Goal: Obtain resource: Download file/media

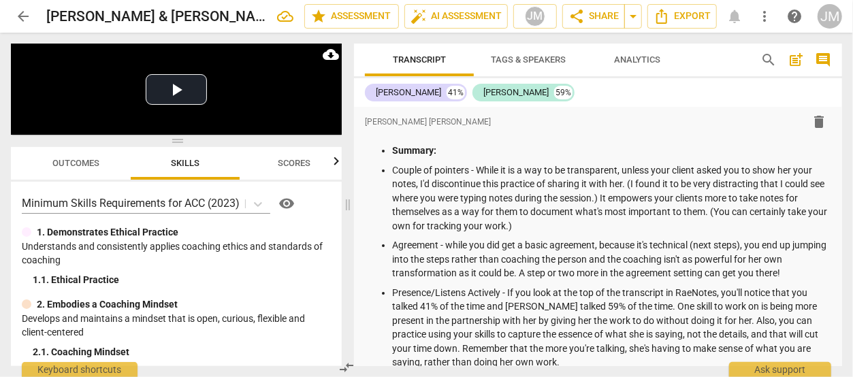
scroll to position [6393, 0]
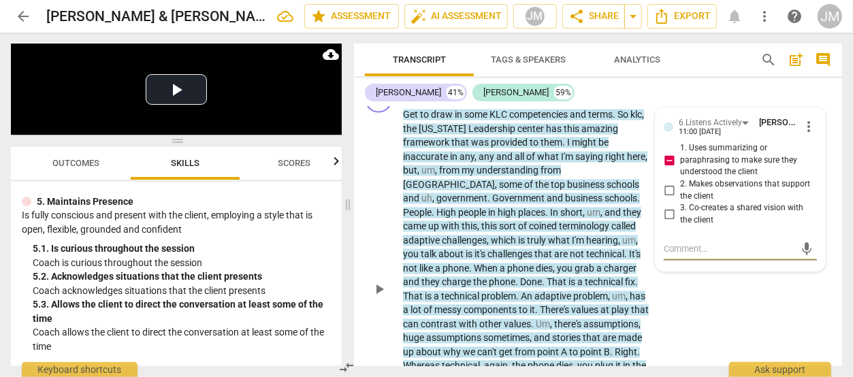
click at [693, 256] on textarea at bounding box center [729, 249] width 131 height 13
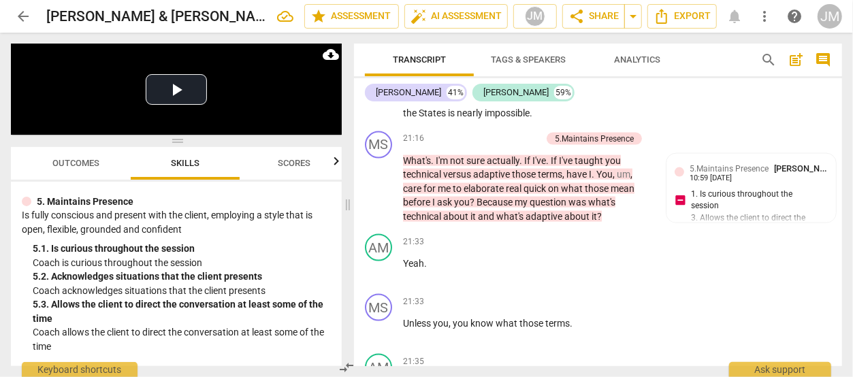
scroll to position [6096, 0]
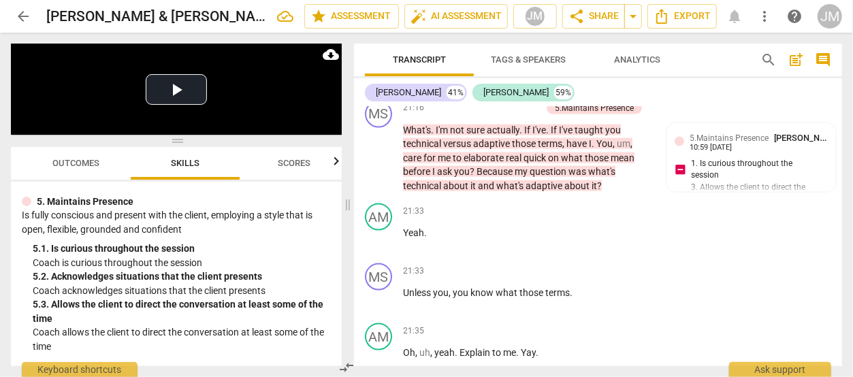
click at [843, 344] on div "Transcript Tags & Speakers Analytics search post_add comment [PERSON_NAME] 41% …" at bounding box center [600, 205] width 504 height 344
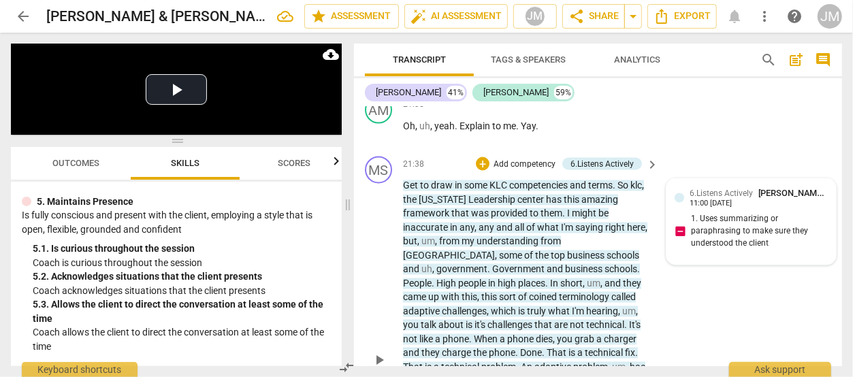
click at [678, 257] on div "6.Listens Actively [PERSON_NAME] [PERSON_NAME] 11:00 [DATE] 1. Uses summarizing…" at bounding box center [750, 221] width 153 height 69
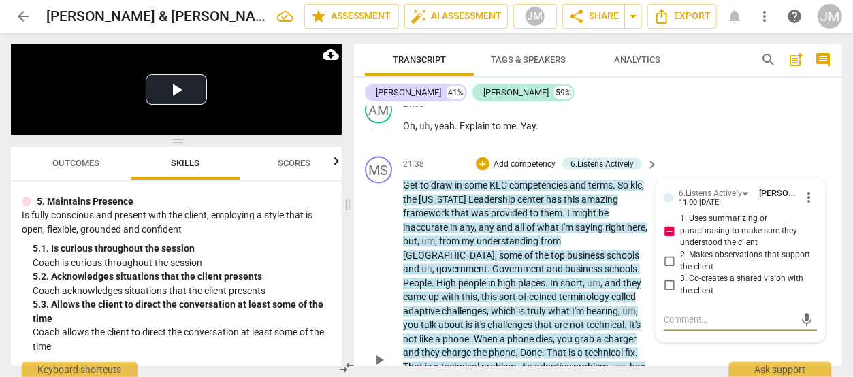
click at [666, 240] on input "1. Uses summarizing or paraphrasing to make sure they understood the client" at bounding box center [669, 232] width 22 height 16
checkbox input "false"
click at [535, 171] on p "Add competency" at bounding box center [524, 165] width 65 height 12
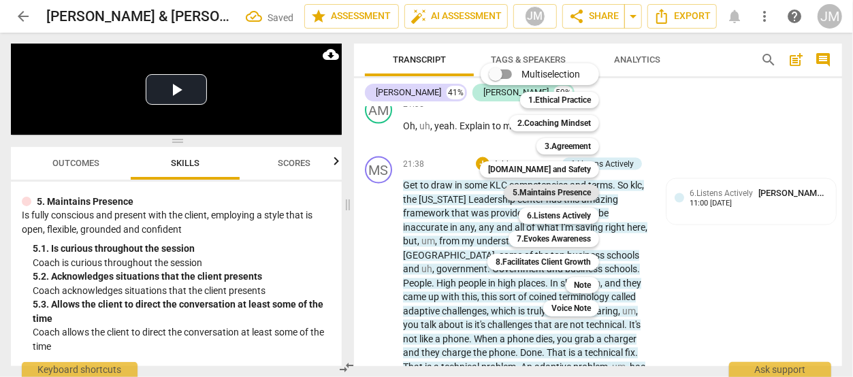
click at [540, 188] on b "5.Maintains Presence" at bounding box center [551, 192] width 78 height 16
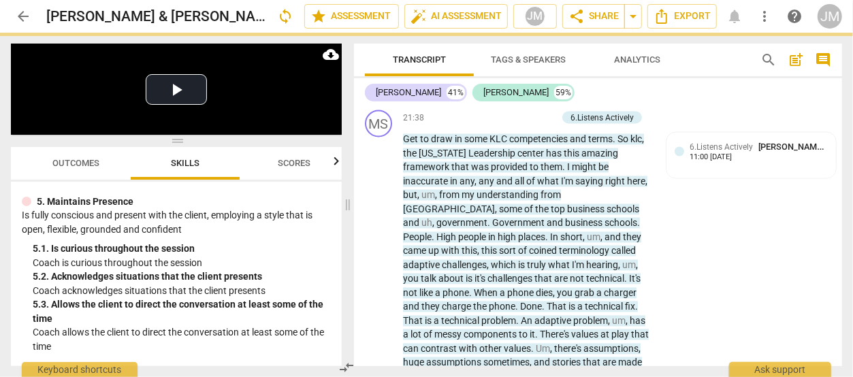
scroll to position [6458, 0]
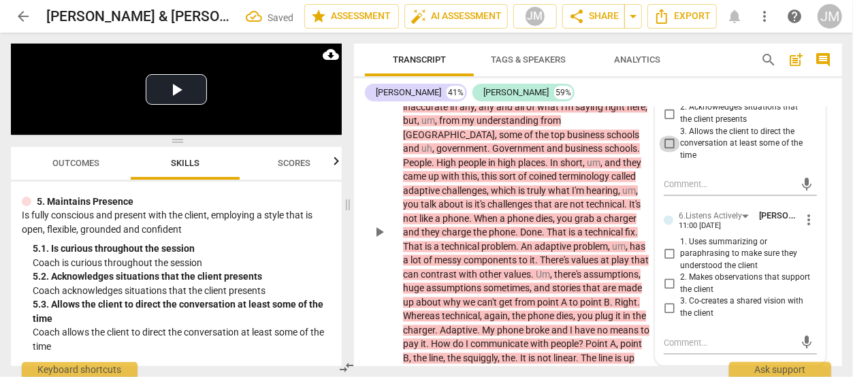
click at [668, 152] on input "3. Allows the client to direct the conversation at least some of the time" at bounding box center [669, 144] width 22 height 16
checkbox input "true"
click at [681, 191] on textarea at bounding box center [729, 184] width 131 height 13
type textarea "T"
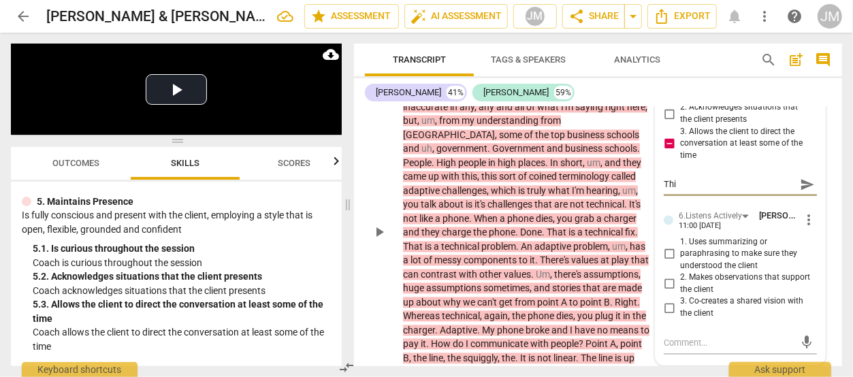
type textarea "This"
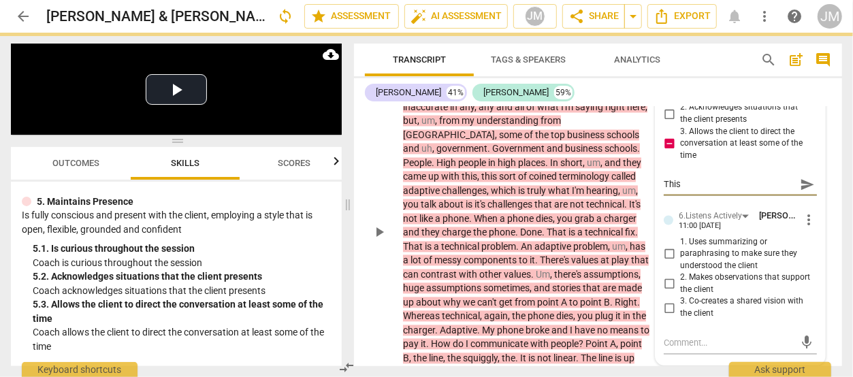
type textarea "This"
type textarea "This f"
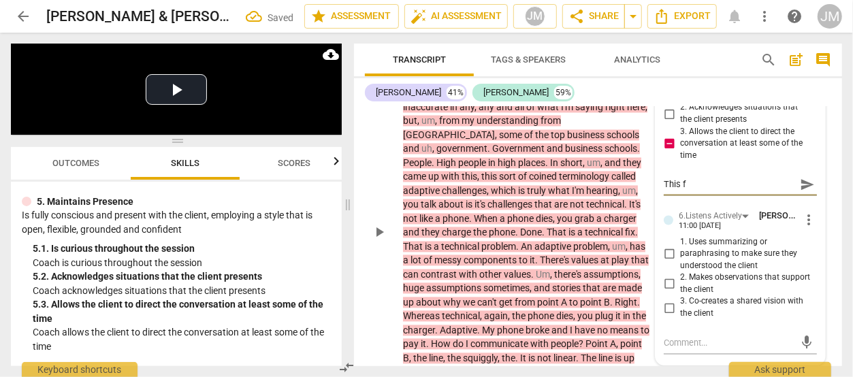
type textarea "This fe"
type textarea "This fee"
type textarea "This feel"
type textarea "This feels"
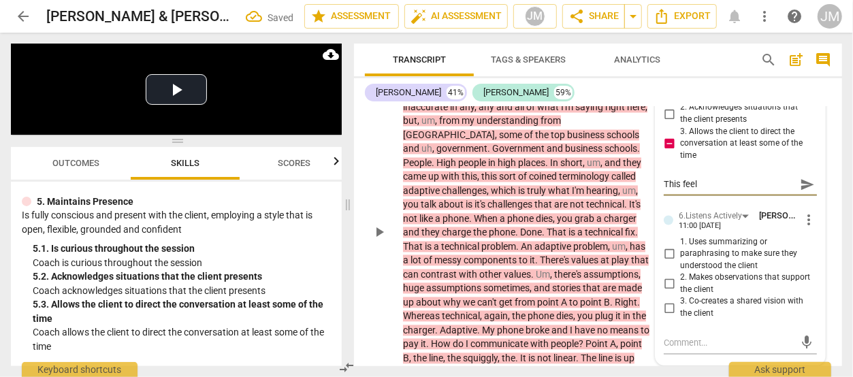
type textarea "This feels"
type textarea "This feels l"
type textarea "This feels li"
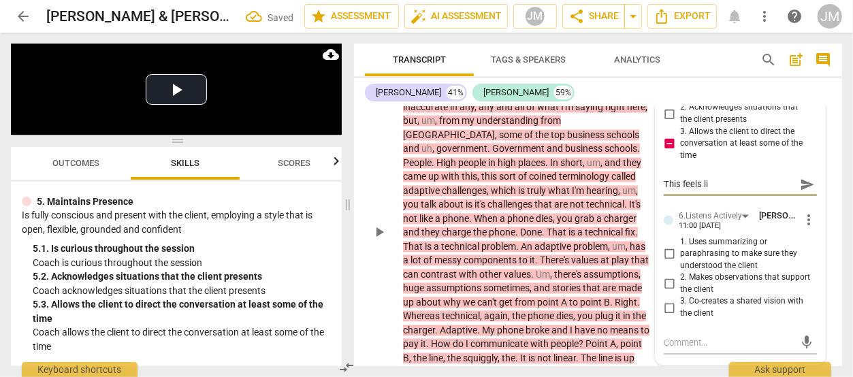
type textarea "This feels lik"
type textarea "This feels like"
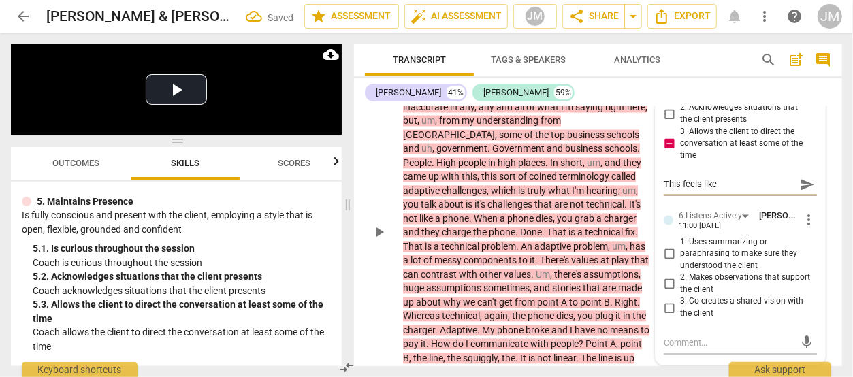
type textarea "This feels like"
type textarea "This feels like t"
type textarea "This feels like"
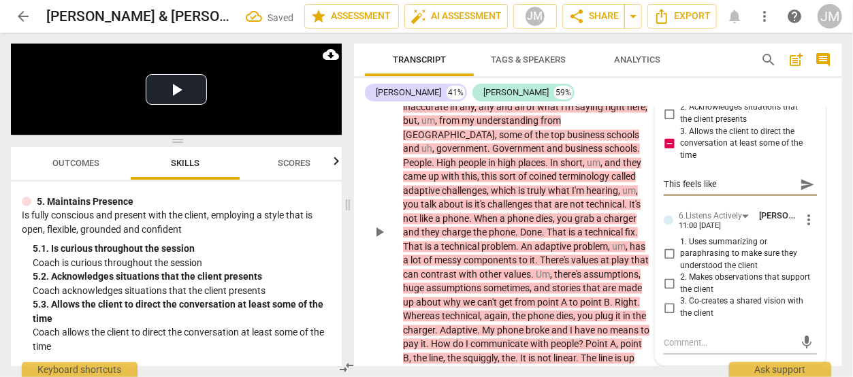
type textarea "This feels like i"
type textarea "This feels like it"
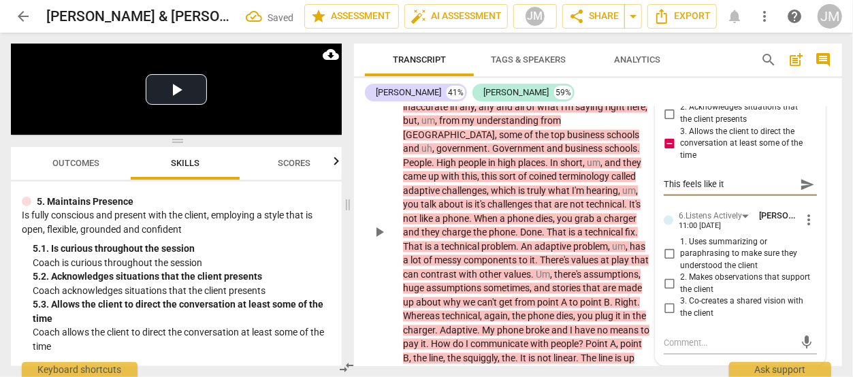
type textarea "This feels like it"
type textarea "This feels like it i"
type textarea "This feels like it in"
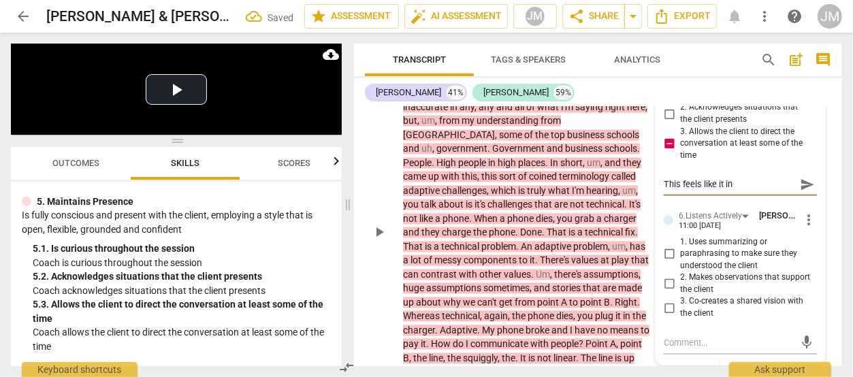
type textarea "This feels like it int"
type textarea "This feels like it intr"
type textarea "This feels like it intro"
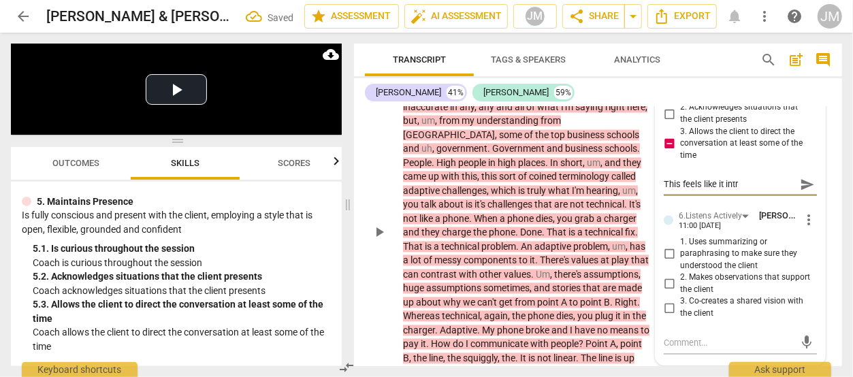
type textarea "This feels like it intro"
type textarea "This feels like it introd"
type textarea "This feels like it introdu"
type textarea "This feels like it introduc"
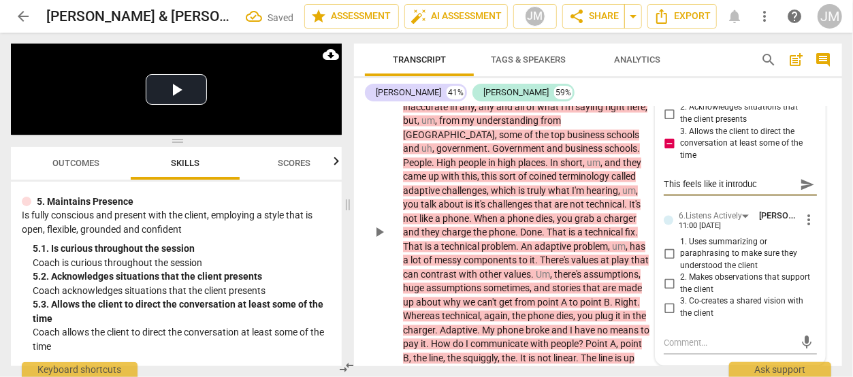
type textarea "This feels like it introduce"
type textarea "This feels like it introduces"
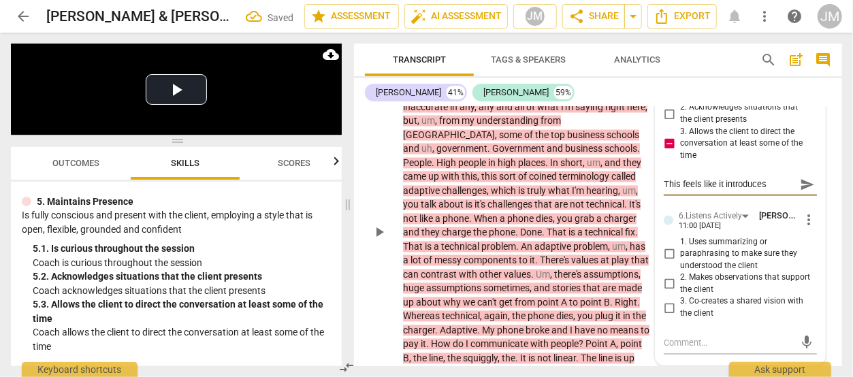
type textarea "This feels like it introduces"
type textarea "This feels like it introduces t"
type textarea "This feels like it introduces to"
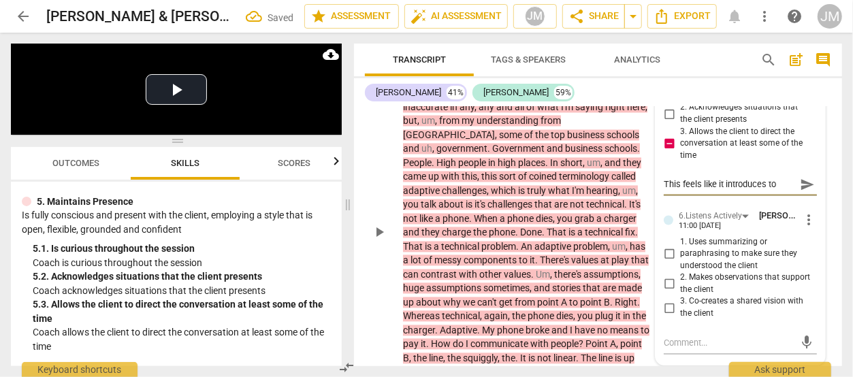
type textarea "This feels like it introduces too"
type textarea "This feels like it introduces too m"
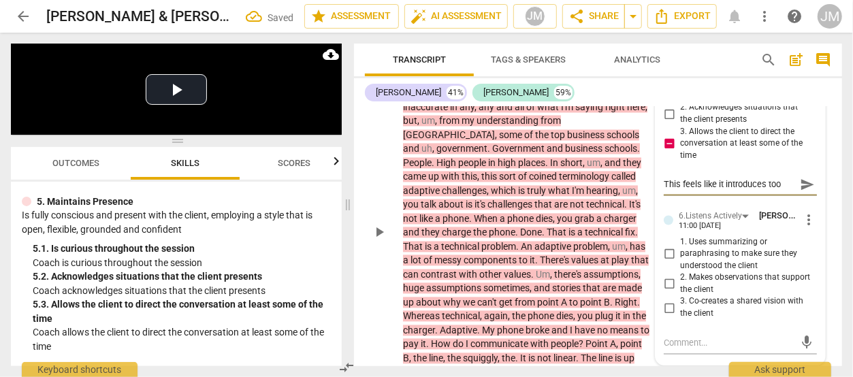
type textarea "This feels like it introduces too m"
type textarea "This feels like it introduces too mu"
type textarea "This feels like it introduces too muc"
type textarea "This feels like it introduces too much"
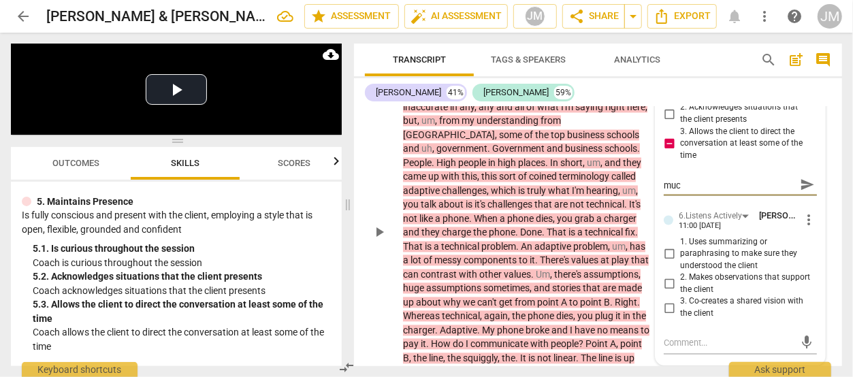
type textarea "This feels like it introduces too much"
type textarea "This feels like it introduces too much o"
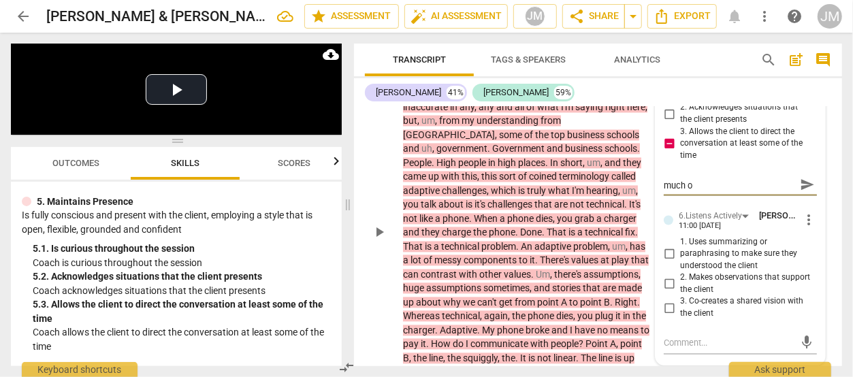
type textarea "This feels like it introduces too much of"
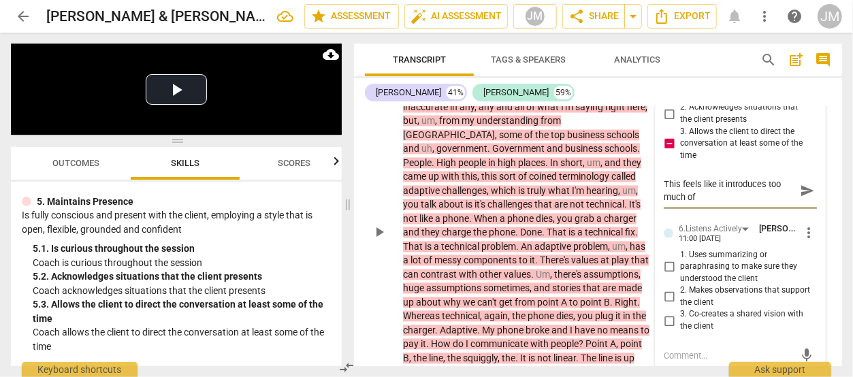
type textarea "This feels like it introduces too much of w"
type textarea "This feels like it introduces too much of wh"
type textarea "This feels like it introduces too much of wha"
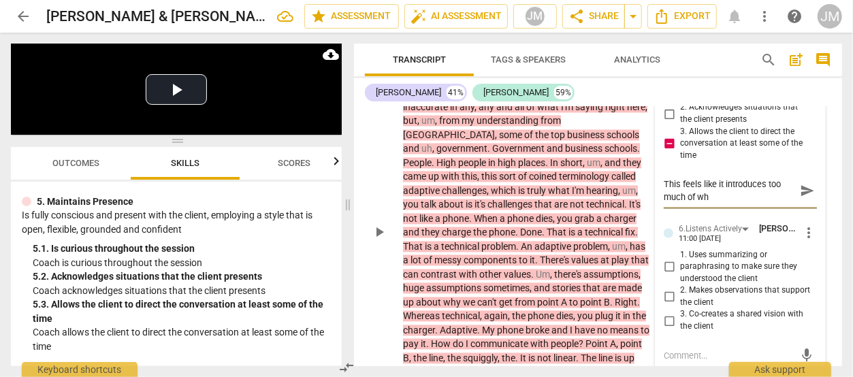
type textarea "This feels like it introduces too much of wha"
type textarea "This feels like it introduces too much of what"
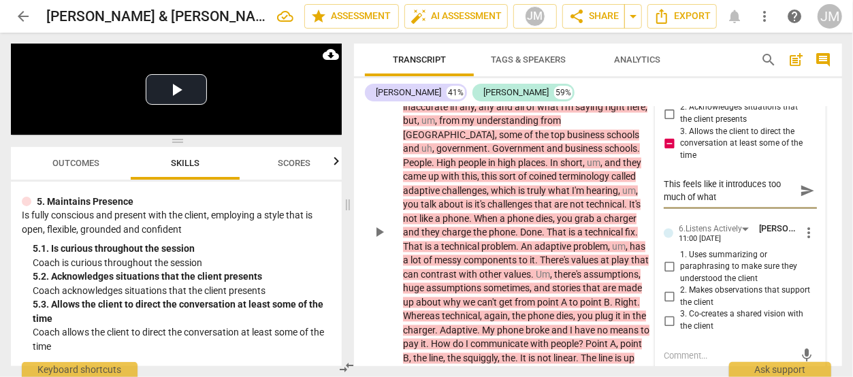
type textarea "This feels like it introduces too much of what y"
type textarea "This feels like it introduces too much of what yo"
type textarea "This feels like it introduces too much of what you"
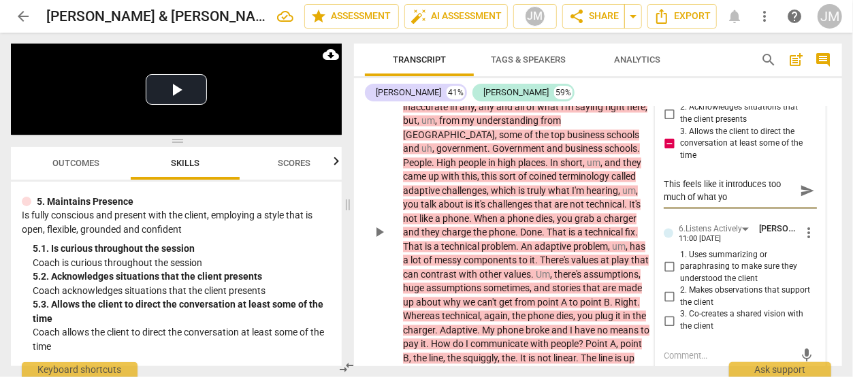
type textarea "This feels like it introduces too much of what you"
type textarea "This feels like it introduces too much of what you w"
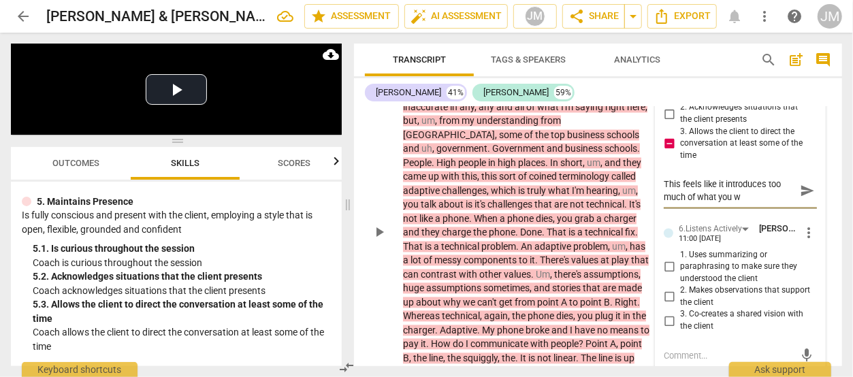
type textarea "This feels like it introduces too much of what you wa"
type textarea "This feels like it introduces too much of what you wan"
type textarea "This feels like it introduces too much of what you want"
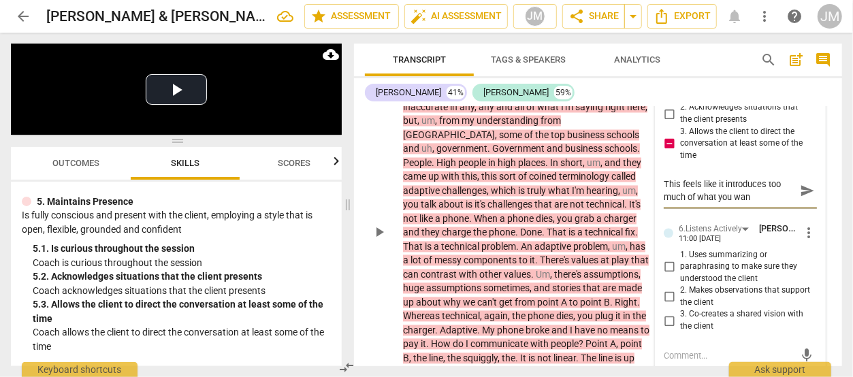
type textarea "This feels like it introduces too much of what you want"
type textarea "This feels like it introduces too much of what you wante"
type textarea "This feels like it introduces too much of what you wanted"
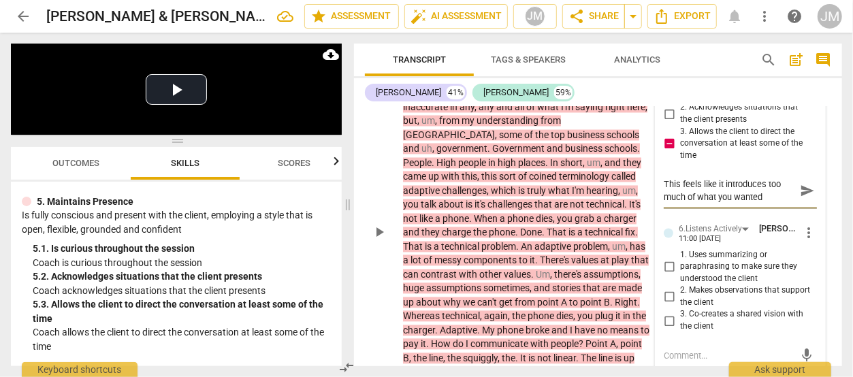
type textarea "This feels like it introduces too much of what you wanted"
type textarea "This feels like it introduces too much of what you wanted f"
type textarea "This feels like it introduces too much of what you wanted fo"
type textarea "This feels like it introduces too much of what you wanted for"
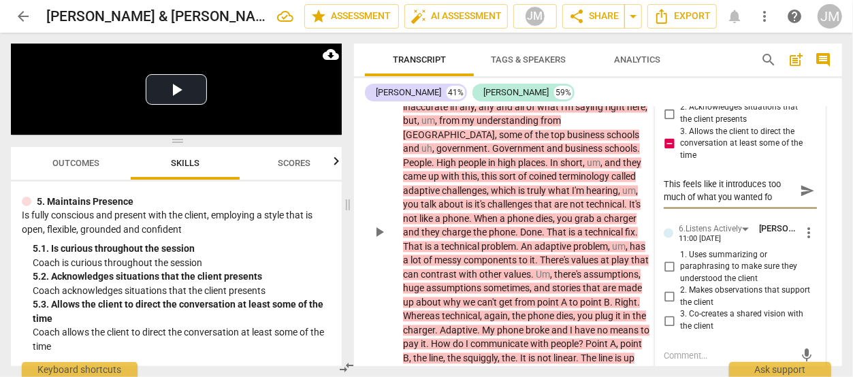
type textarea "This feels like it introduces too much of what you wanted for"
type textarea "This feels like it introduces too much of what you wanted for h"
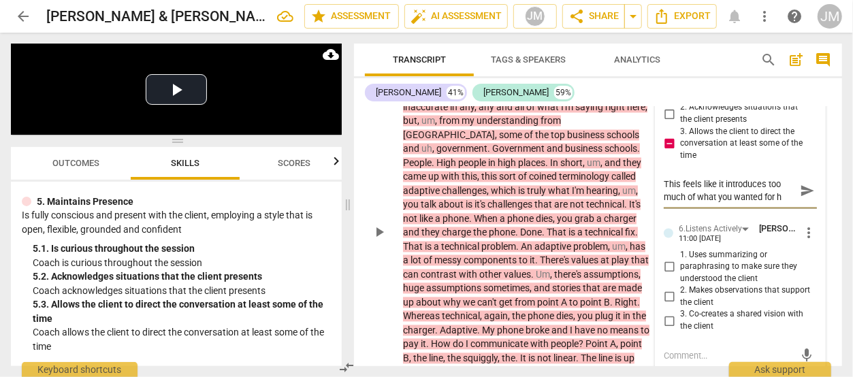
type textarea "This feels like it introduces too much of what you wanted for he"
type textarea "This feels like it introduces too much of what you wanted for her"
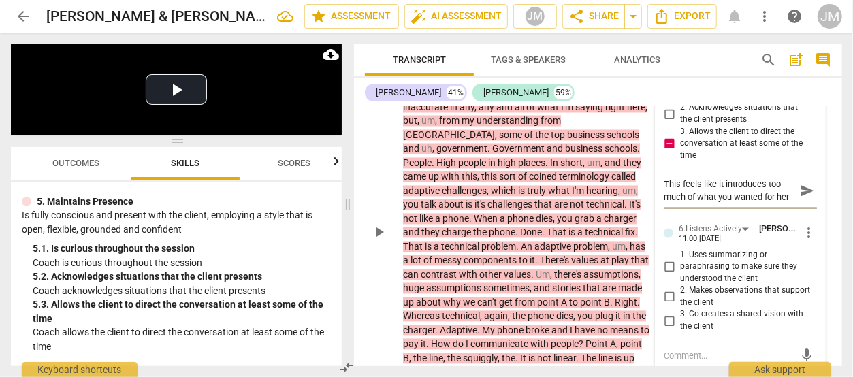
type textarea "This feels like it introduces too much of what you wanted for her"
type textarea "This feels like it introduces too much of what you wanted for her a"
type textarea "This feels like it introduces too much of what you wanted for her an"
type textarea "This feels like it introduces too much of what you wanted for her and"
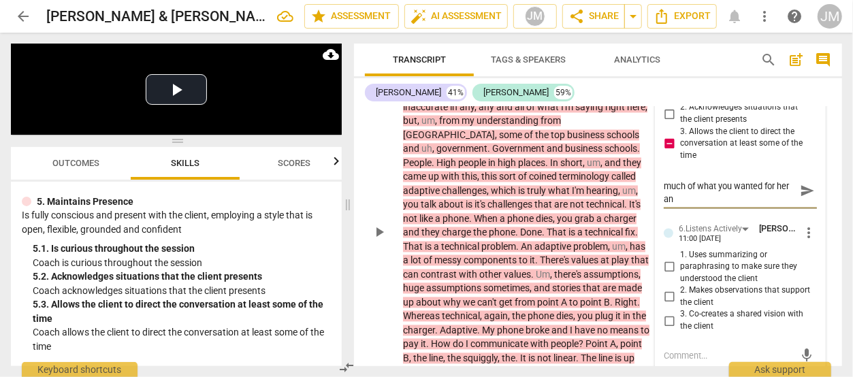
type textarea "This feels like it introduces too much of what you wanted for her and"
type textarea "This feels like it introduces too much of what you wanted for her and n"
type textarea "This feels like it introduces too much of what you wanted for her and no"
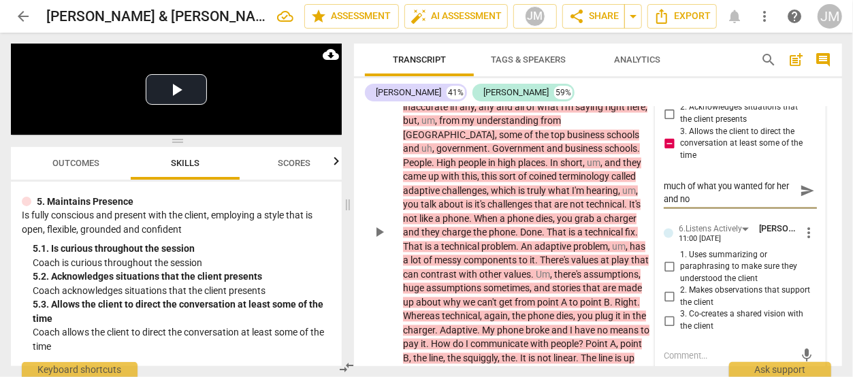
type textarea "This feels like it introduces too much of what you wanted for her and not"
type textarea "This feels like it introduces too much of what you wanted for her and not w"
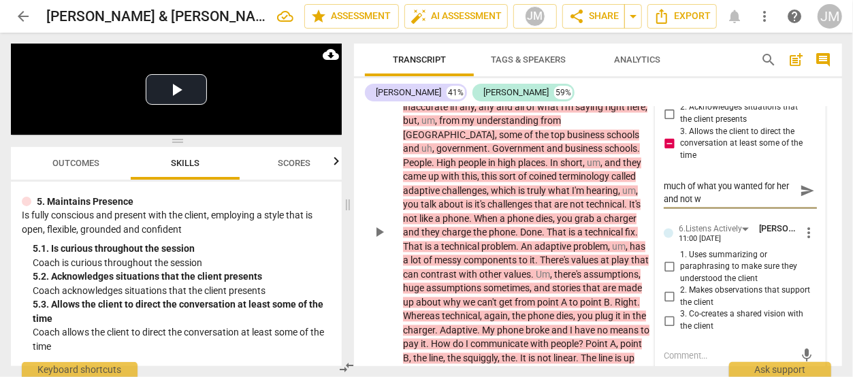
type textarea "This feels like it introduces too much of what you wanted for her and not wh"
type textarea "This feels like it introduces too much of what you wanted for her and not wha"
type textarea "This feels like it introduces too much of what you wanted for her and not what"
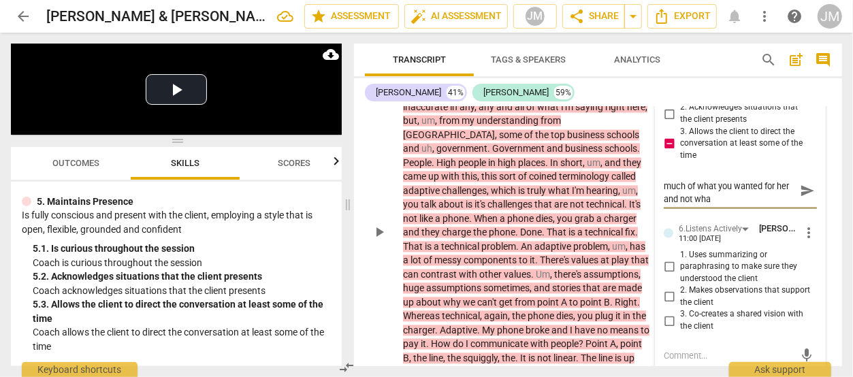
scroll to position [0, 0]
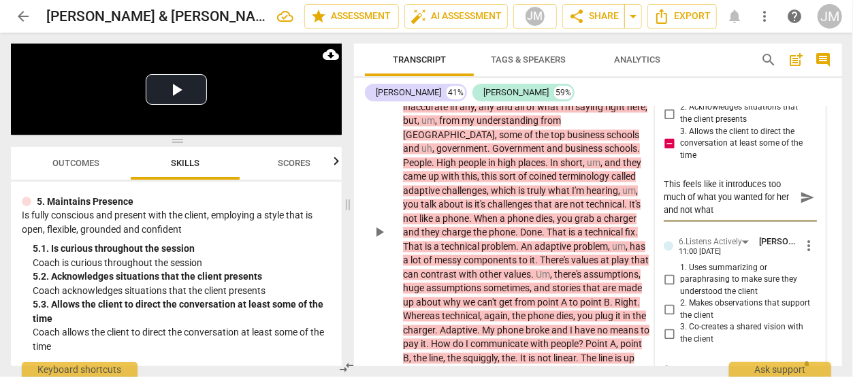
type textarea "This feels like it introduces too much of what you wanted for her and not what"
type textarea "This feels like it introduces too much of what you wanted for her and not what w"
type textarea "This feels like it introduces too much of what you wanted for her and not what"
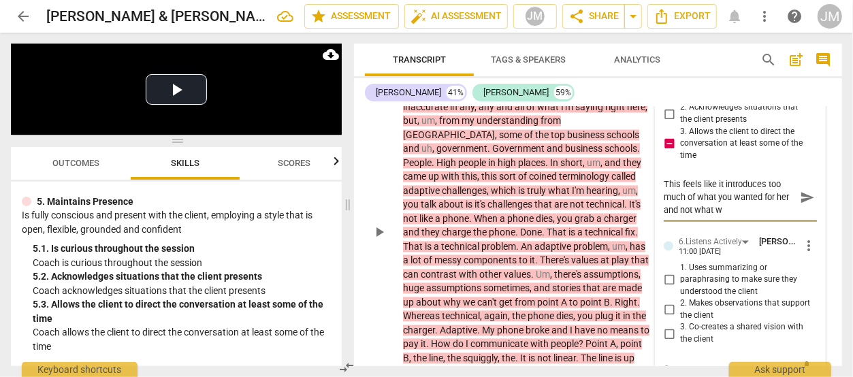
type textarea "This feels like it introduces too much of what you wanted for her and not what"
type textarea "This feels like it introduces too much of what you wanted for her and not what s"
type textarea "This feels like it introduces too much of what you wanted for her and not what …"
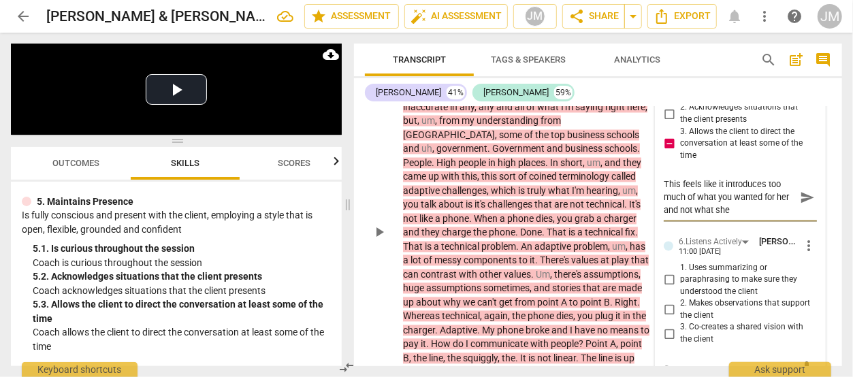
type textarea "This feels like it introduces too much of what you wanted for her and not what …"
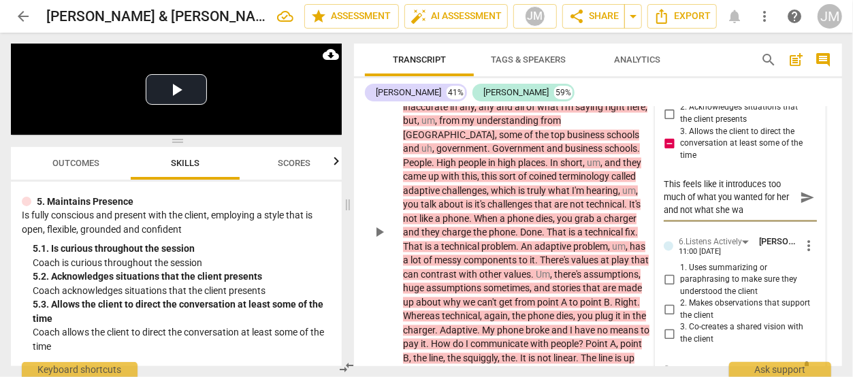
type textarea "This feels like it introduces too much of what you wanted for her and not what …"
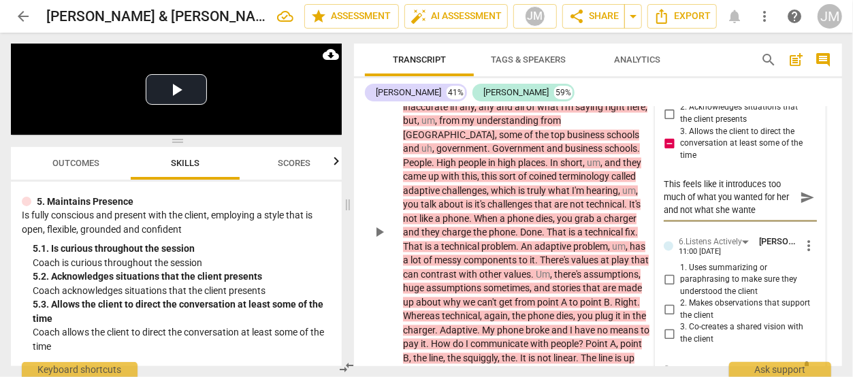
type textarea "This feels like it introduces too much of what you wanted for her and not what …"
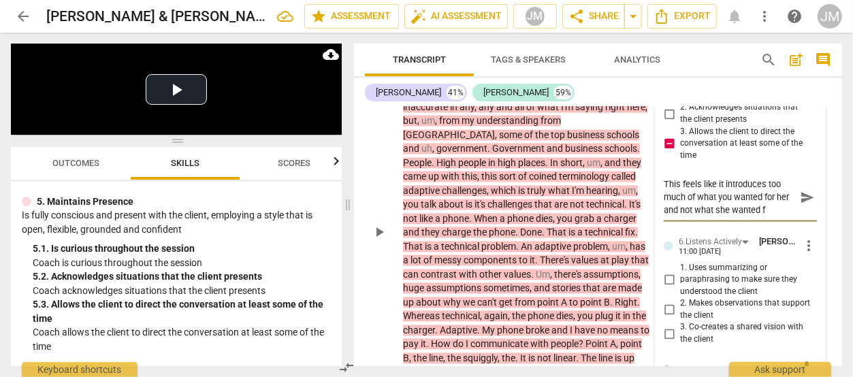
type textarea "This feels like it introduces too much of what you wanted for her and not what …"
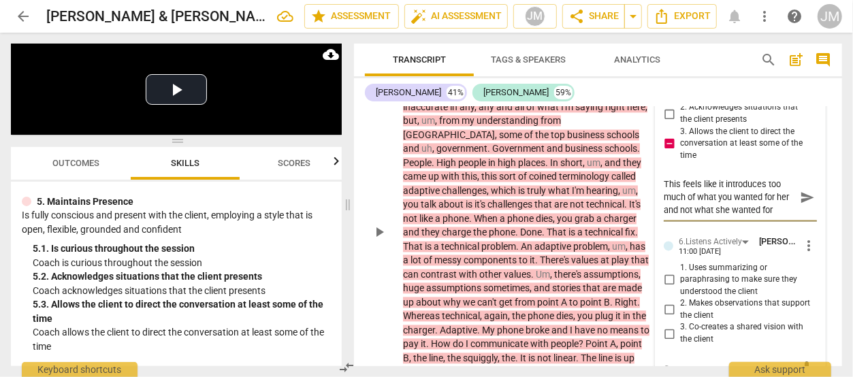
type textarea "This feels like it introduces too much of what you wanted for her and not what …"
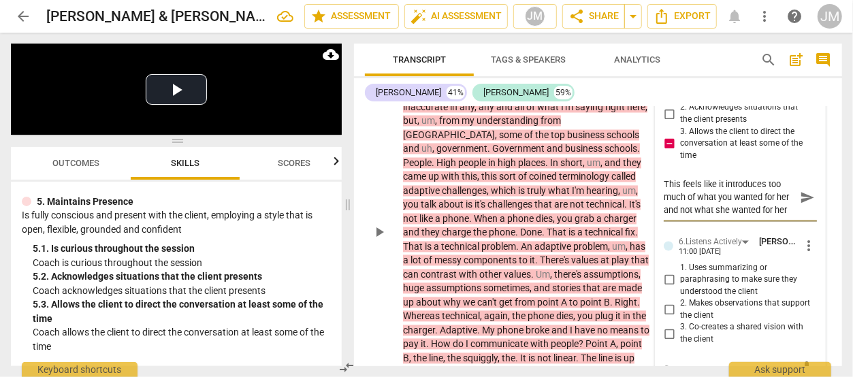
type textarea "This feels like it introduces too much of what you wanted for her and not what …"
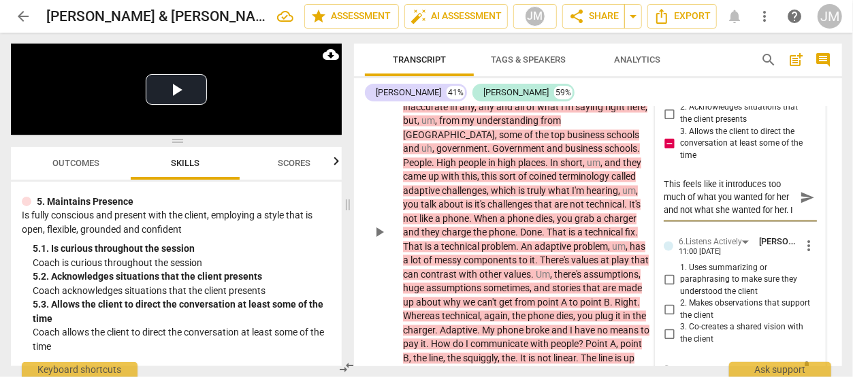
scroll to position [12, 0]
type textarea "This feels like it introduces too much of what you wanted for her and not what …"
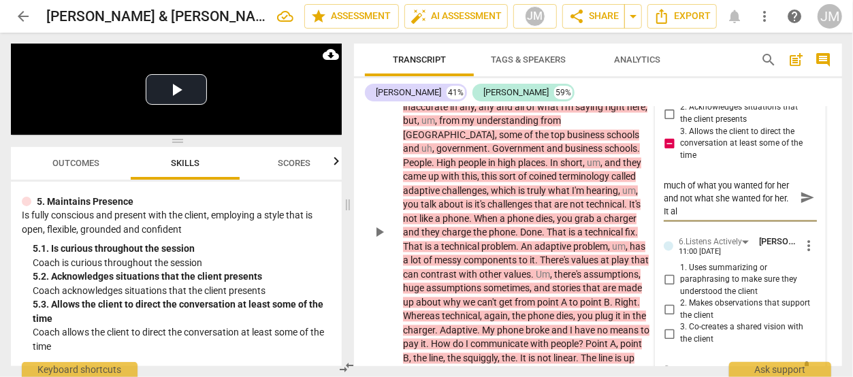
type textarea "This feels like it introduces too much of what you wanted for her and not what …"
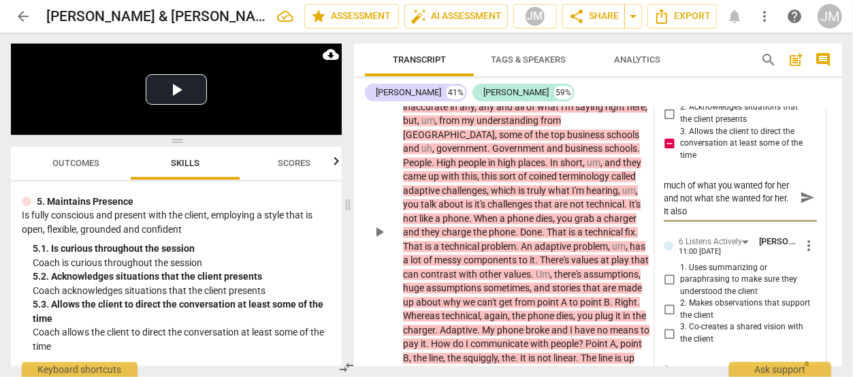
type textarea "This feels like it introduces too much of what you wanted for her and not what …"
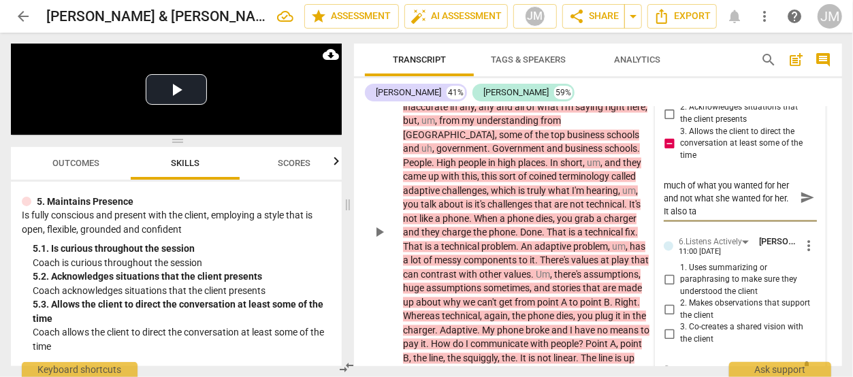
type textarea "This feels like it introduces too much of what you wanted for her and not what …"
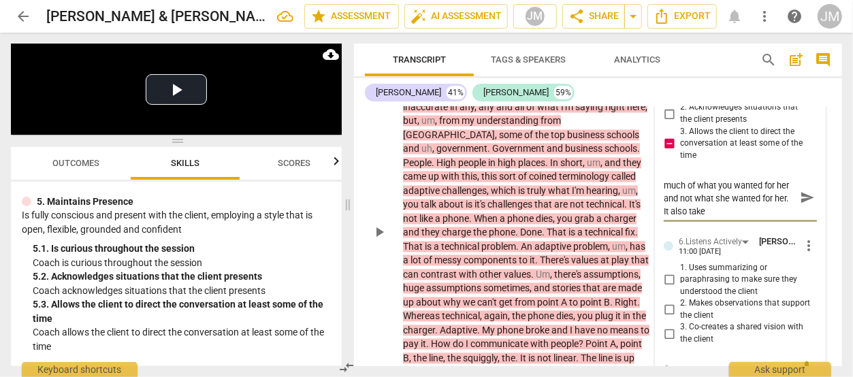
type textarea "This feels like it introduces too much of what you wanted for her and not what …"
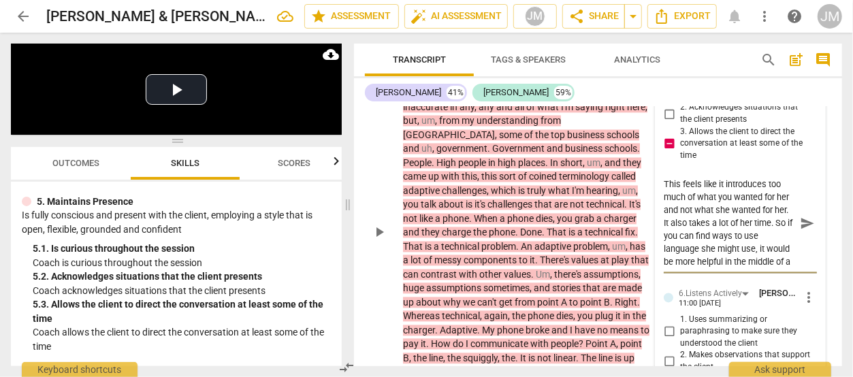
scroll to position [12, 0]
click at [803, 231] on span "send" at bounding box center [807, 223] width 15 height 15
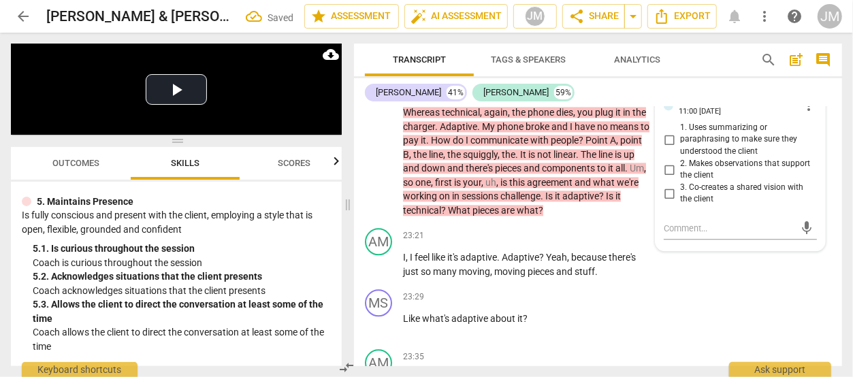
scroll to position [6724, 0]
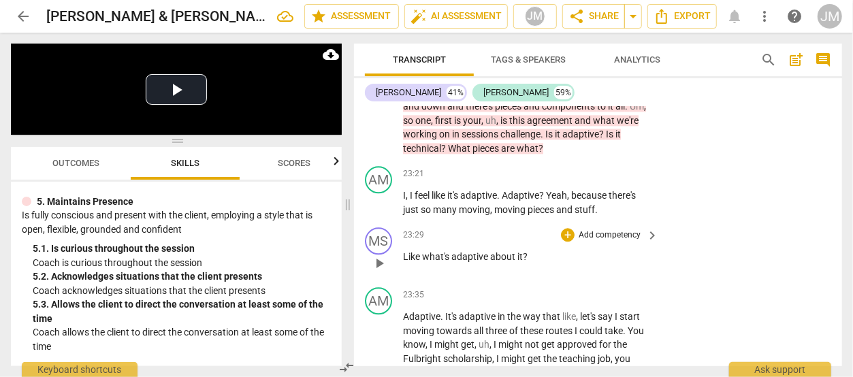
click at [595, 242] on p "Add competency" at bounding box center [609, 235] width 65 height 12
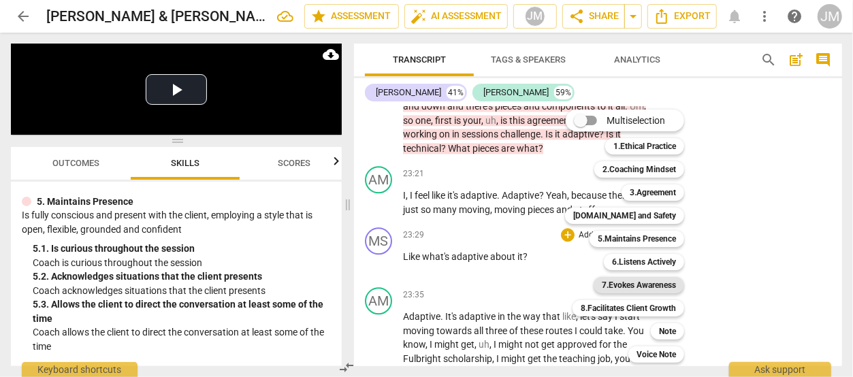
click at [632, 282] on b "7.Evokes Awareness" at bounding box center [639, 285] width 74 height 16
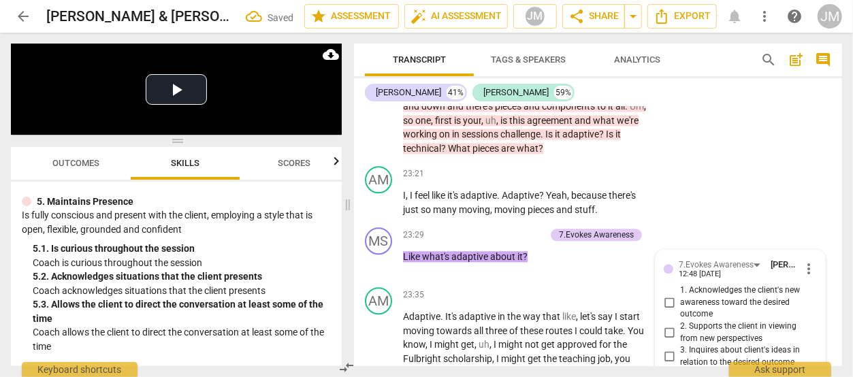
scroll to position [6905, 0]
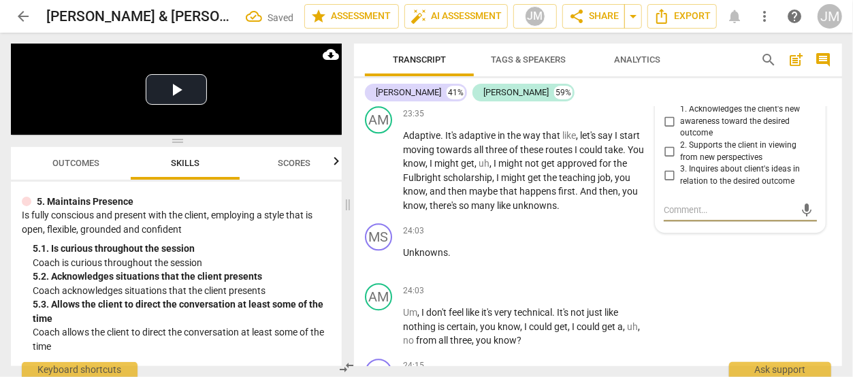
click at [668, 160] on input "2. Supports the client in viewing from new perspectives" at bounding box center [669, 152] width 22 height 16
click at [676, 304] on div "AM play_arrow pause 24:03 + Add competency keyboard_arrow_right Um , I don't fe…" at bounding box center [598, 316] width 488 height 76
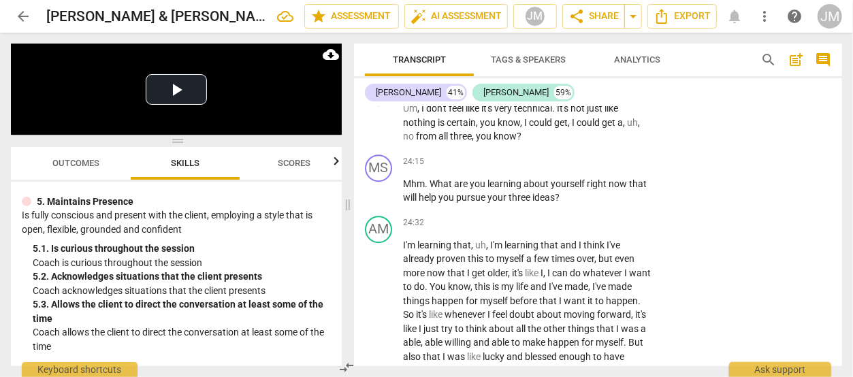
scroll to position [7140, 0]
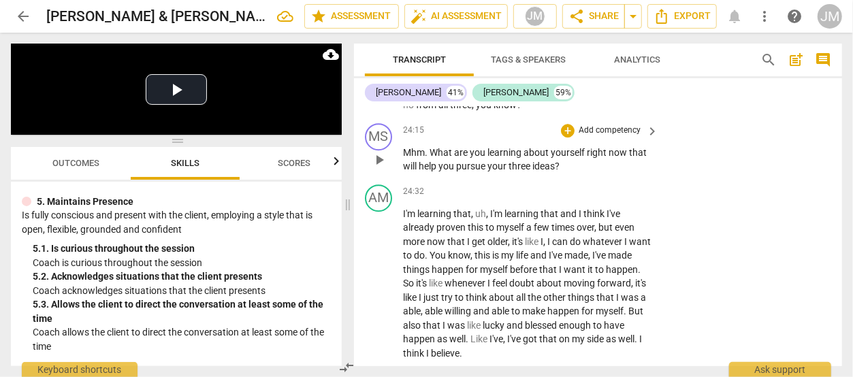
click at [613, 137] on p "Add competency" at bounding box center [609, 131] width 65 height 12
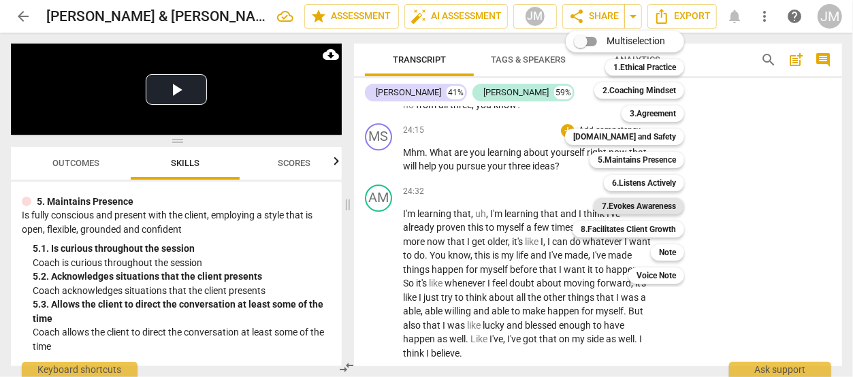
click at [632, 199] on b "7.Evokes Awareness" at bounding box center [639, 206] width 74 height 16
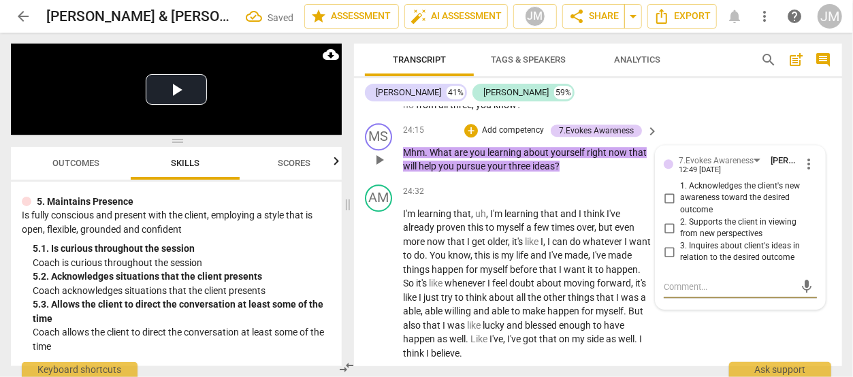
click at [667, 236] on input "2. Supports the client in viewing from new perspectives" at bounding box center [669, 228] width 22 height 16
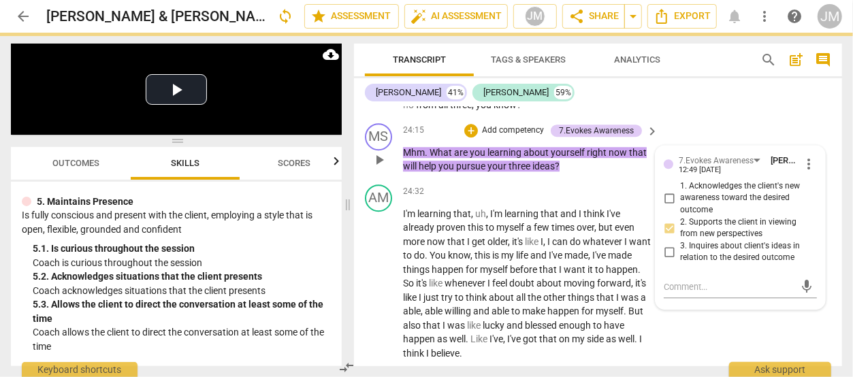
click at [666, 260] on input "3. Inquires about client's ideas in relation to the desired outcome" at bounding box center [669, 252] width 22 height 16
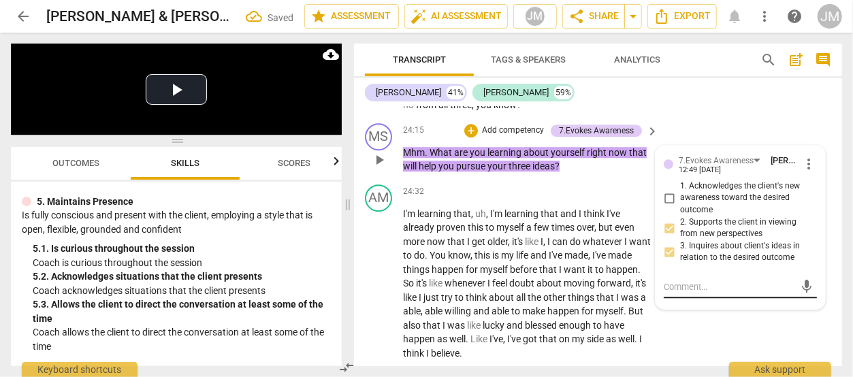
click at [671, 293] on textarea at bounding box center [729, 286] width 131 height 13
click at [802, 295] on span "send" at bounding box center [807, 287] width 15 height 15
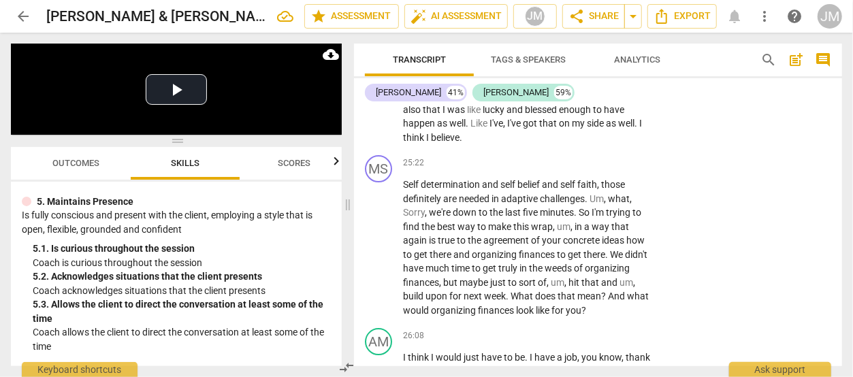
scroll to position [7371, 0]
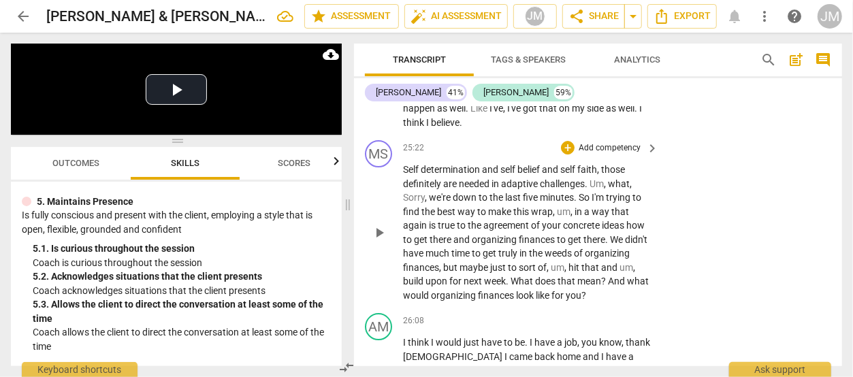
click at [623, 154] on p "Add competency" at bounding box center [609, 148] width 65 height 12
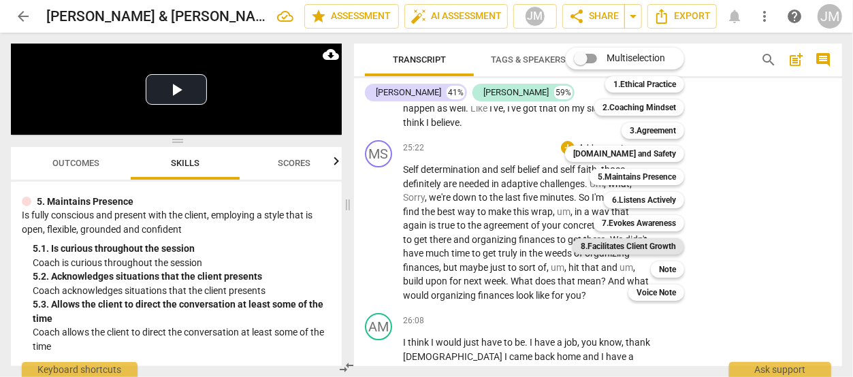
click at [657, 242] on b "8.Facilitates Client Growth" at bounding box center [628, 246] width 95 height 16
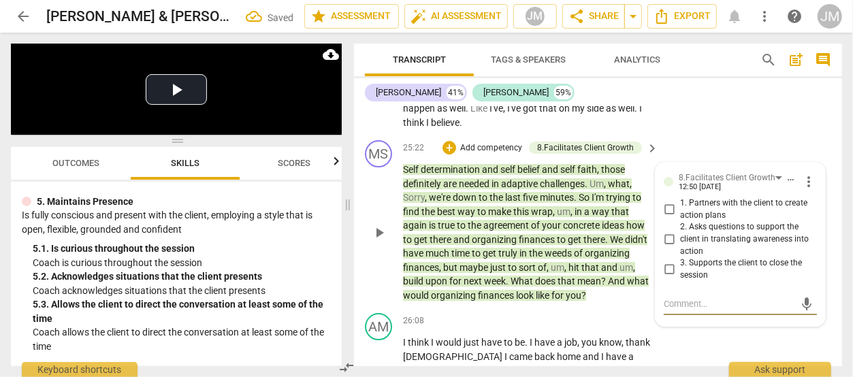
click at [667, 248] on input "2. Asks questions to support the client in translating awareness into action" at bounding box center [669, 239] width 22 height 16
click at [676, 310] on textarea at bounding box center [729, 303] width 131 height 13
click at [671, 218] on input "1. Partners with the client to create action plans" at bounding box center [669, 209] width 22 height 16
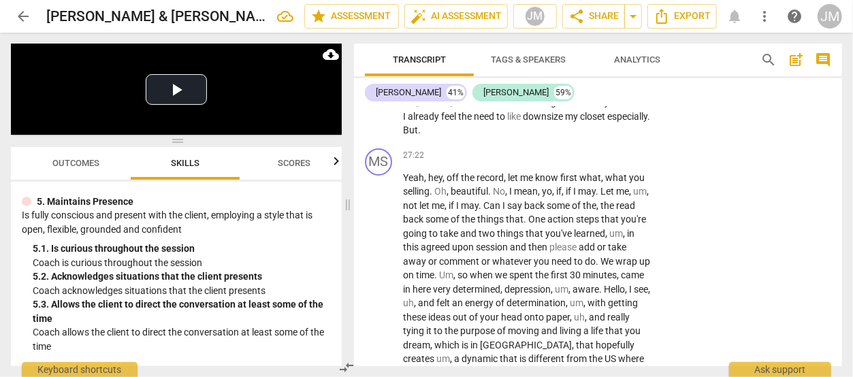
scroll to position [7865, 0]
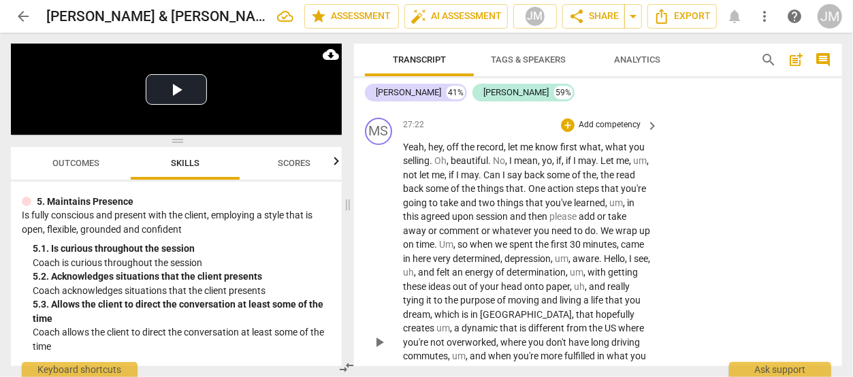
click at [615, 131] on p "Add competency" at bounding box center [609, 125] width 65 height 12
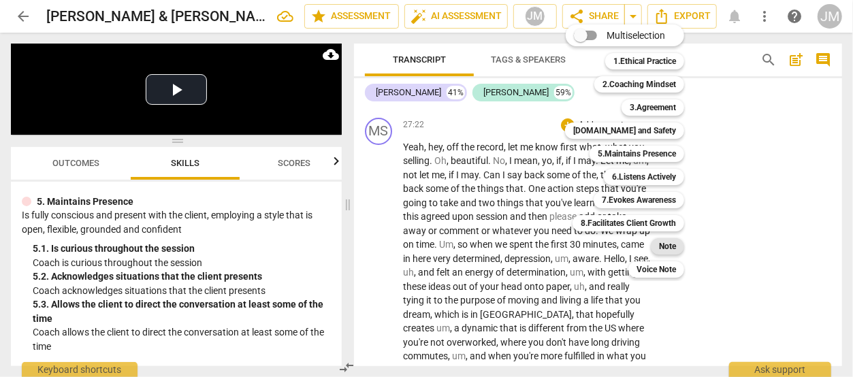
click at [670, 250] on b "Note" at bounding box center [667, 246] width 17 height 16
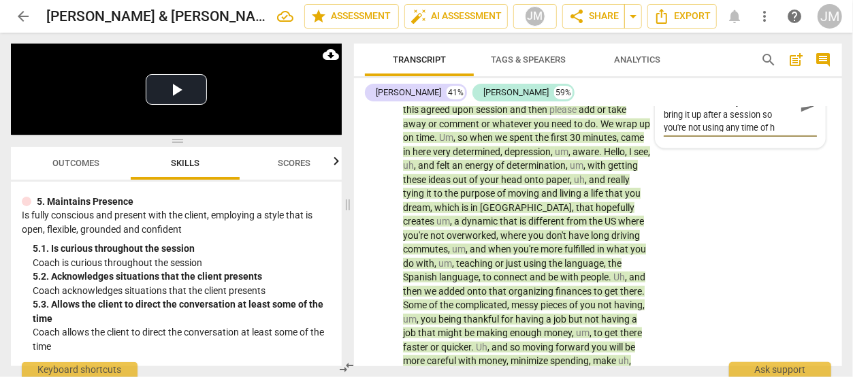
scroll to position [0, 0]
click at [801, 120] on span "send" at bounding box center [807, 112] width 15 height 15
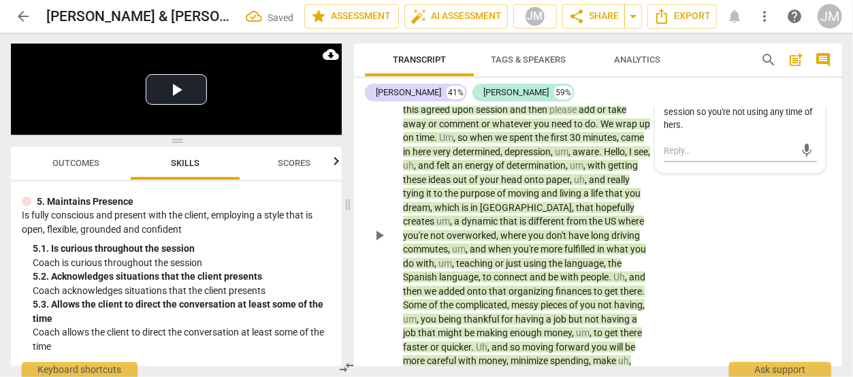
click at [377, 244] on span "play_arrow" at bounding box center [379, 235] width 16 height 16
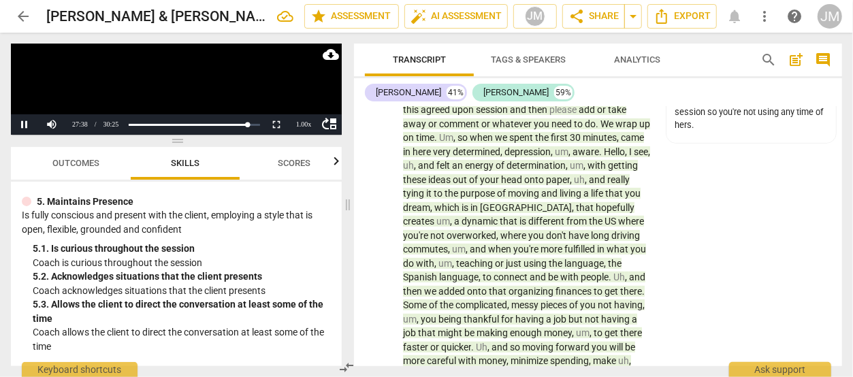
scroll to position [7745, 0]
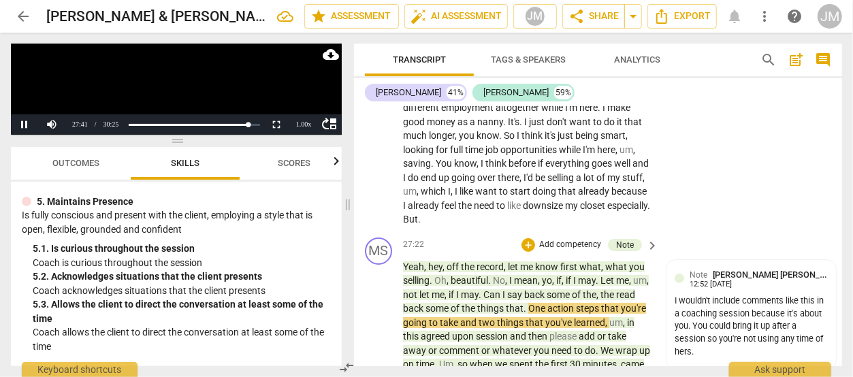
click at [576, 251] on p "Add competency" at bounding box center [570, 245] width 65 height 12
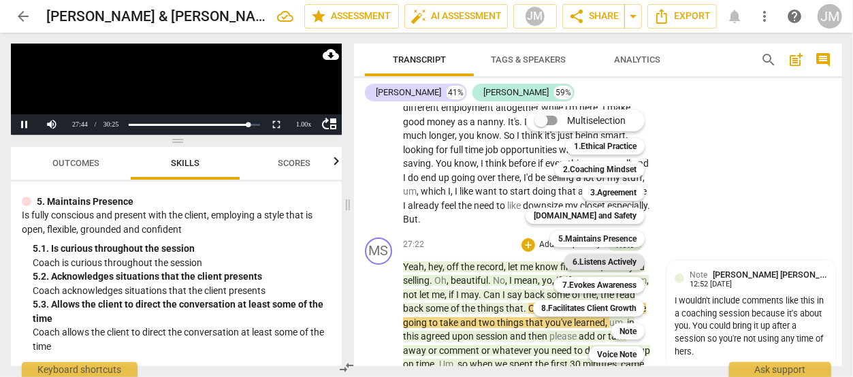
click at [606, 262] on b "6.Listens Actively" at bounding box center [604, 262] width 64 height 16
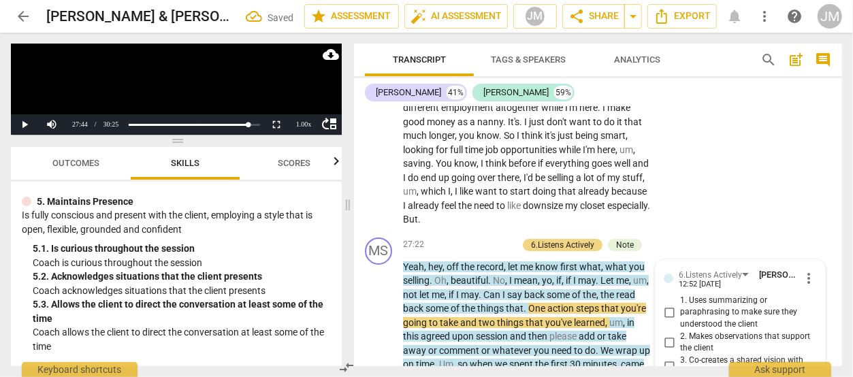
scroll to position [7948, 0]
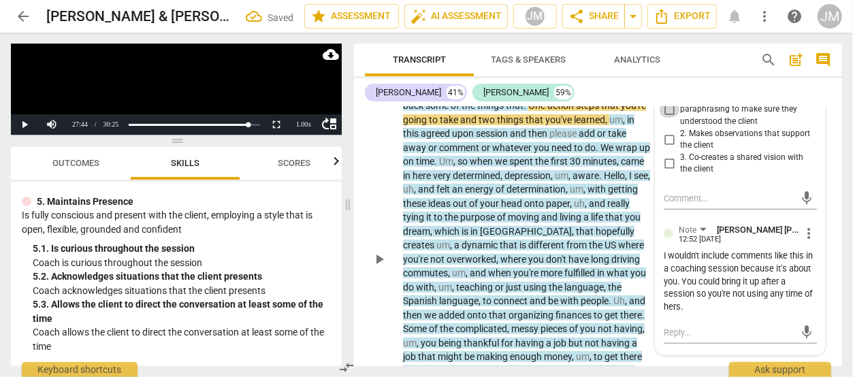
click at [666, 118] on input "1. Uses summarizing or paraphrasing to make sure they understood the client" at bounding box center [669, 109] width 22 height 16
click at [679, 205] on textarea at bounding box center [729, 198] width 131 height 13
click at [667, 148] on input "2. Makes observations that support the client" at bounding box center [669, 139] width 22 height 16
click at [687, 205] on textarea at bounding box center [729, 198] width 131 height 13
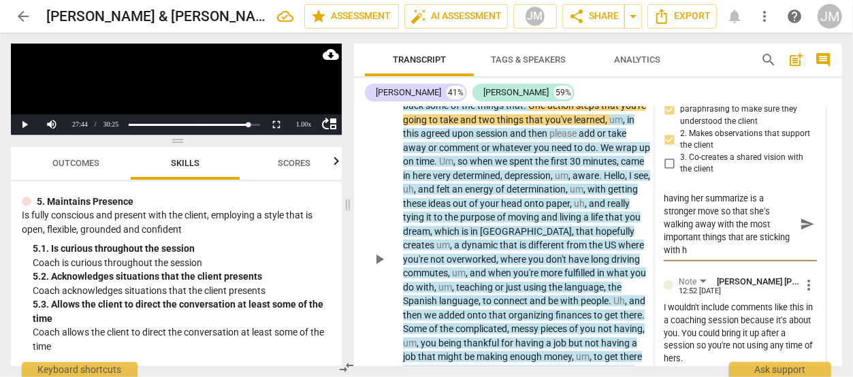
scroll to position [12, 0]
click at [800, 232] on span "send" at bounding box center [807, 224] width 15 height 15
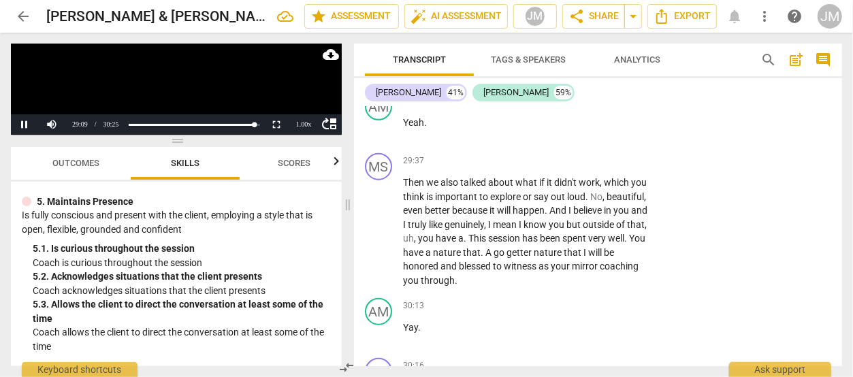
scroll to position [8343, 0]
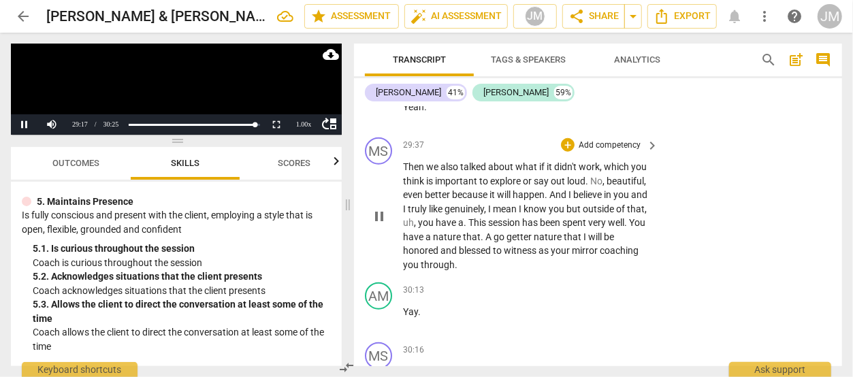
click at [621, 152] on p "Add competency" at bounding box center [609, 146] width 65 height 12
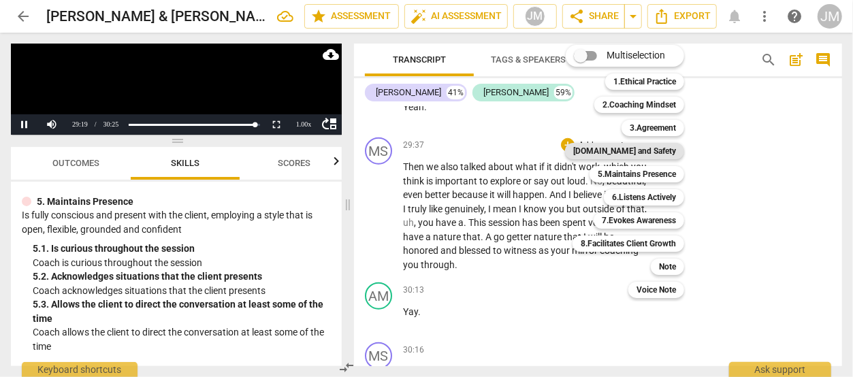
click at [640, 154] on b "[DOMAIN_NAME] and Safety" at bounding box center [624, 151] width 103 height 16
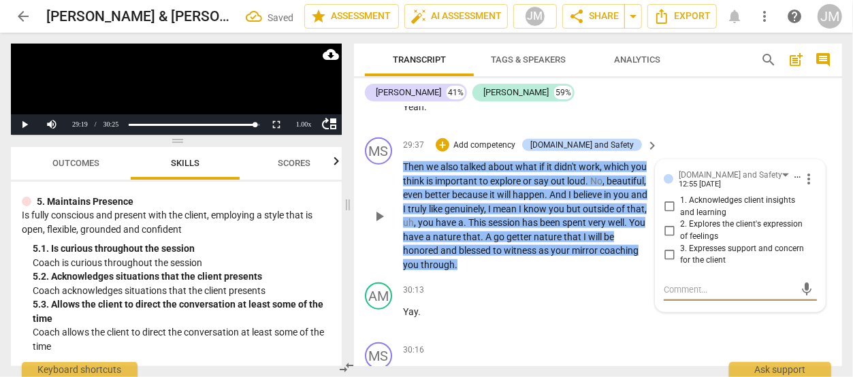
click at [668, 215] on input "1. Acknowledges client insights and learning" at bounding box center [669, 207] width 22 height 16
click at [668, 263] on input "3. Expresses support and concern for the client" at bounding box center [669, 254] width 22 height 16
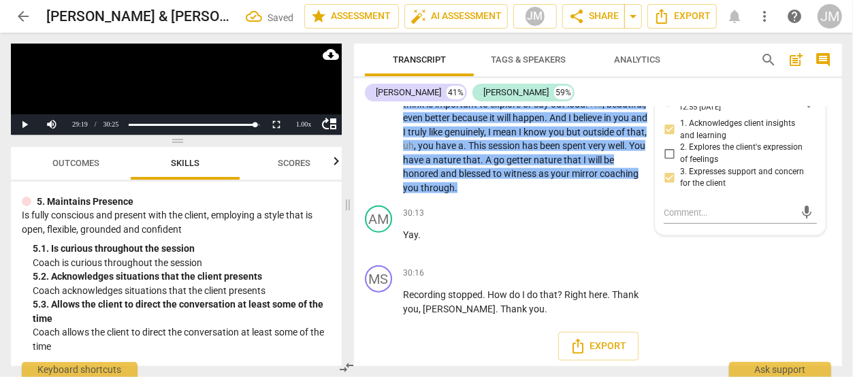
scroll to position [8451, 0]
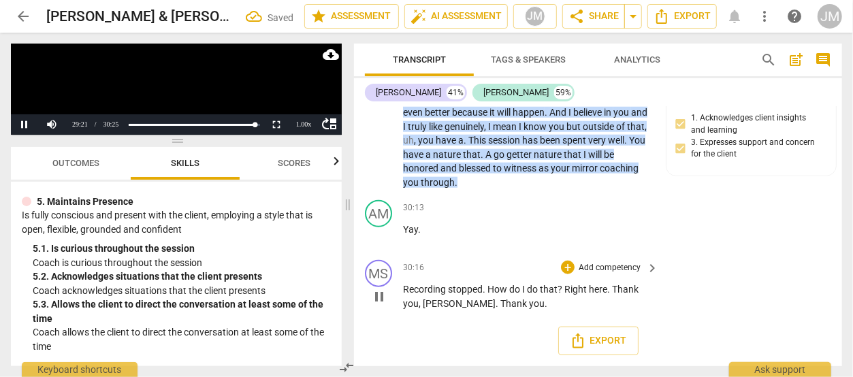
click at [610, 267] on p "Add competency" at bounding box center [609, 268] width 65 height 12
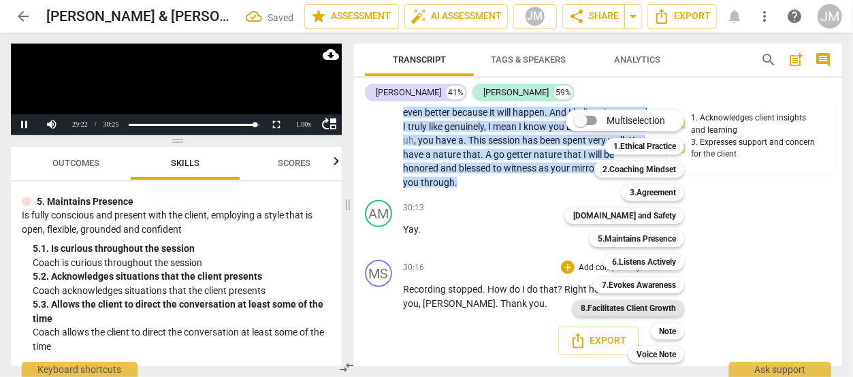
click at [646, 304] on b "8.Facilitates Client Growth" at bounding box center [628, 308] width 95 height 16
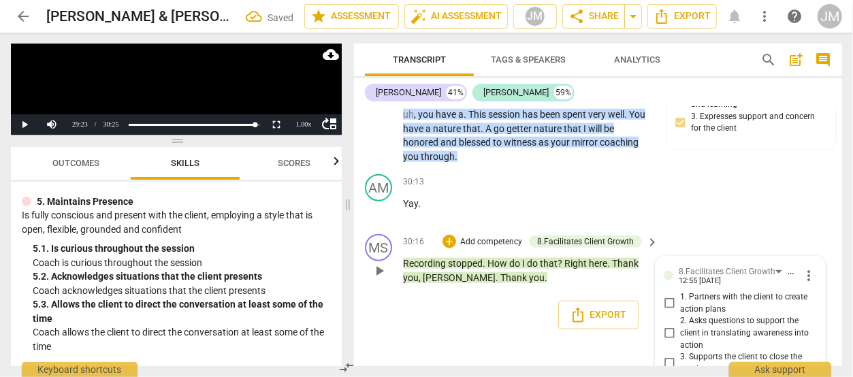
scroll to position [8531, 0]
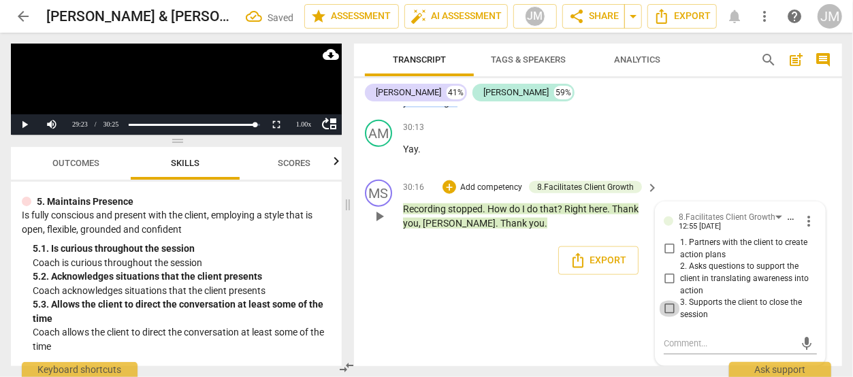
click at [667, 310] on input "3. Supports the client to close the session" at bounding box center [669, 309] width 22 height 16
click at [676, 348] on textarea at bounding box center [729, 343] width 131 height 13
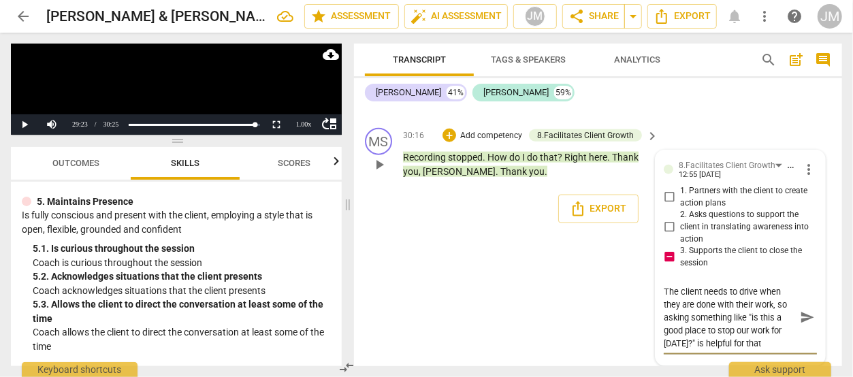
scroll to position [8567, 0]
click at [802, 325] on span "send" at bounding box center [807, 317] width 15 height 15
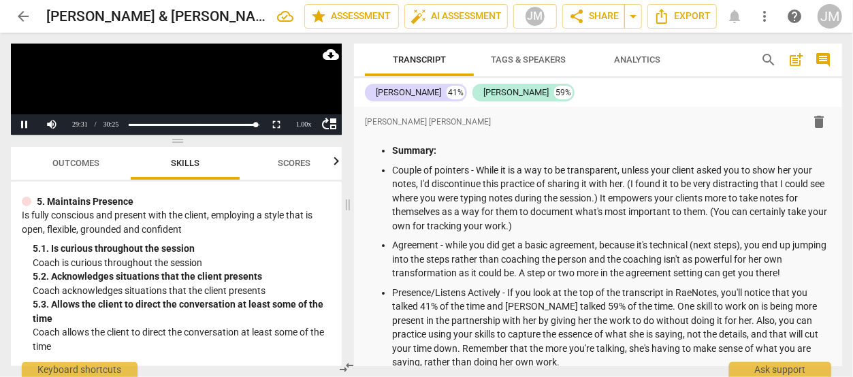
scroll to position [8302, 0]
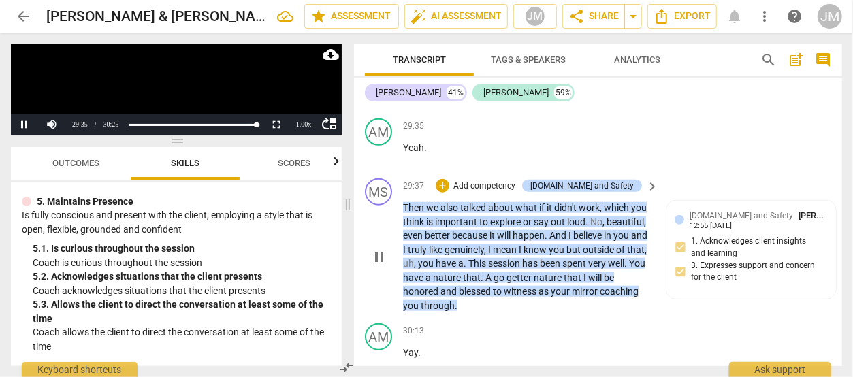
click at [378, 265] on span "pause" at bounding box center [379, 257] width 16 height 16
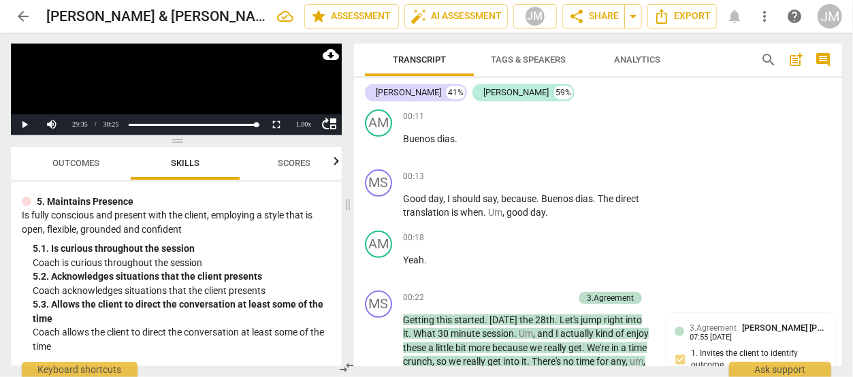
scroll to position [0, 0]
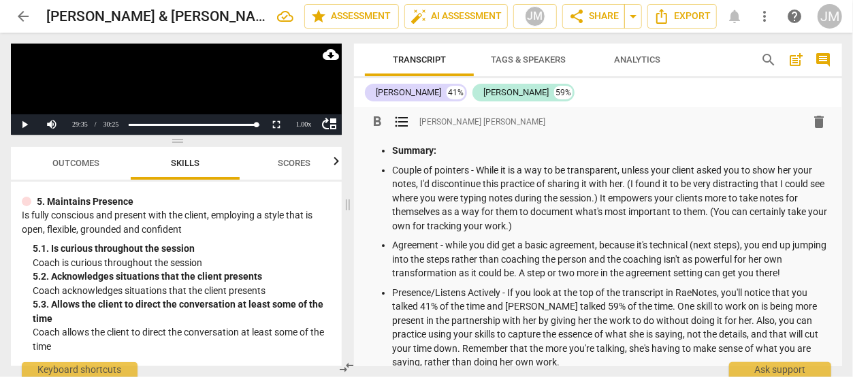
click at [493, 150] on p "Summary:" at bounding box center [611, 151] width 439 height 14
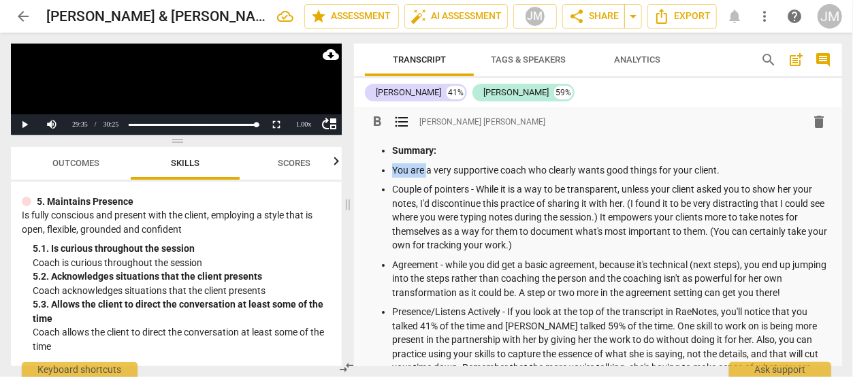
drag, startPoint x: 426, startPoint y: 169, endPoint x: 393, endPoint y: 167, distance: 32.7
click at [393, 167] on p "You are a very supportive coach who clearly wants good things for your client." at bounding box center [611, 170] width 439 height 14
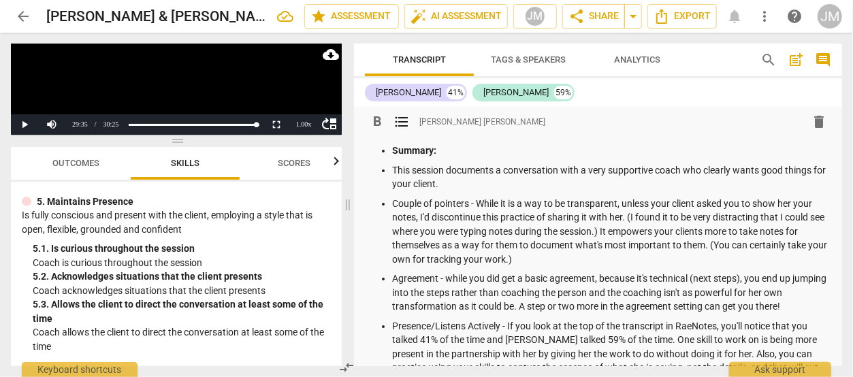
click at [426, 184] on p "This session documents a conversation with a very supportive coach who clearly …" at bounding box center [611, 177] width 439 height 28
click at [445, 186] on p "This session documents a conversation with a very supportive coach who clearly …" at bounding box center [611, 177] width 439 height 28
click at [666, 186] on p "This session documents a conversation with a very supportive coach who clearly …" at bounding box center [611, 177] width 439 height 28
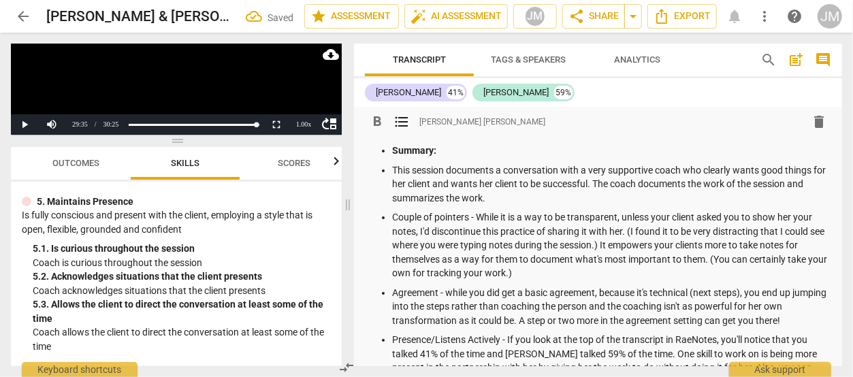
click at [615, 183] on p "This session documents a conversation with a very supportive coach who clearly …" at bounding box center [611, 184] width 439 height 42
click at [574, 199] on p "This session documents a conversation with a very supportive coach who clearly …" at bounding box center [611, 184] width 439 height 42
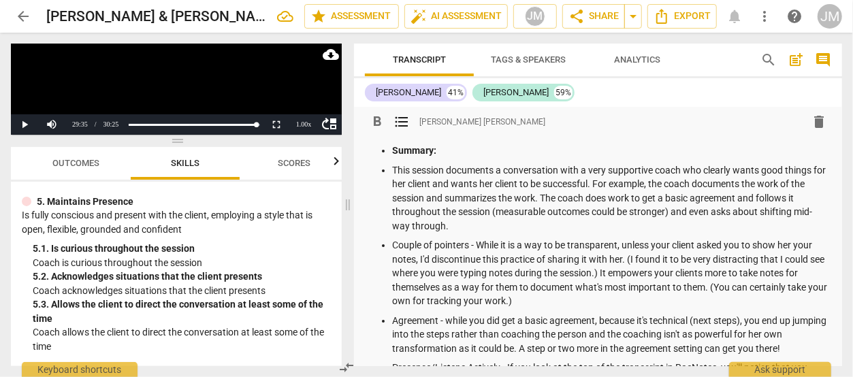
click at [429, 259] on p "Couple of pointers - While it is a way to be transparent, unless your client as…" at bounding box center [611, 273] width 439 height 70
click at [675, 261] on p "Couple of pointers - While it is a way to be transparent, unless your client as…" at bounding box center [611, 273] width 439 height 70
click at [461, 274] on p "Couple of pointers - While it is a way to be transparent, unless your client as…" at bounding box center [611, 273] width 439 height 70
click at [768, 287] on p "Couple of pointers - While it is a way to be transparent, unless your client as…" at bounding box center [611, 273] width 439 height 70
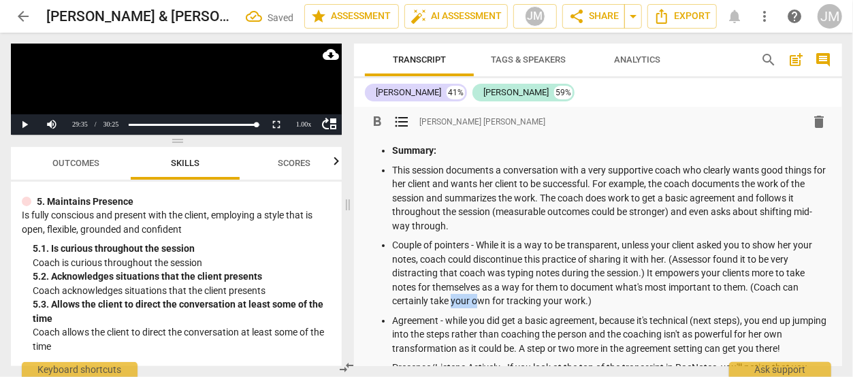
drag, startPoint x: 451, startPoint y: 302, endPoint x: 478, endPoint y: 303, distance: 27.9
click at [478, 303] on p "Couple of pointers - While it is a way to be transparent, unless your client as…" at bounding box center [611, 273] width 439 height 70
click at [546, 303] on p "Couple of pointers - While it is a way to be transparent, unless your client as…" at bounding box center [611, 273] width 439 height 70
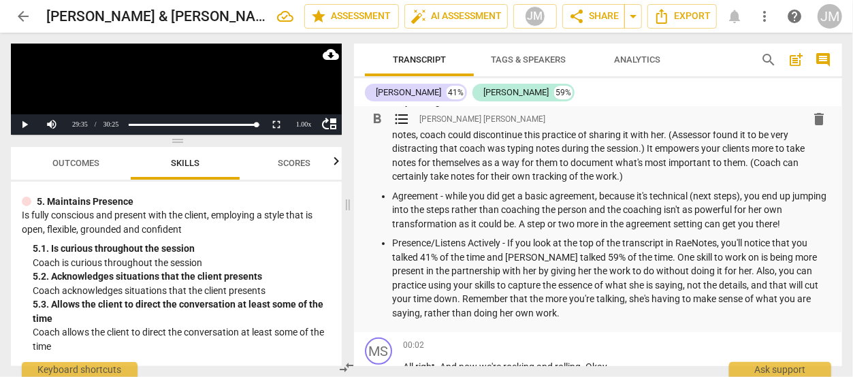
scroll to position [140, 0]
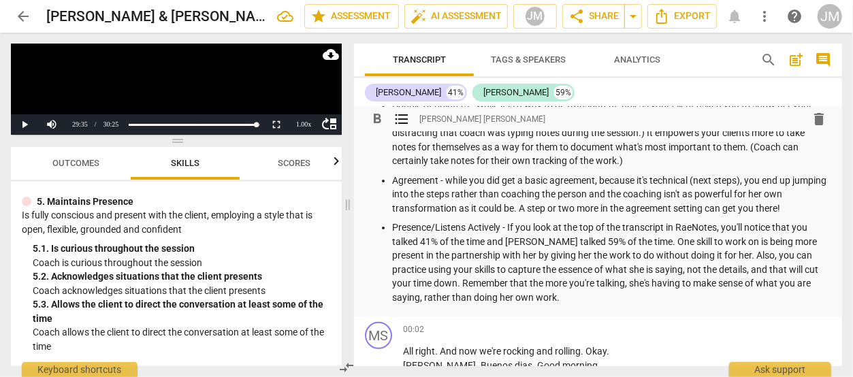
click at [753, 212] on p "Agreement - while you did get a basic agreement, because it's technical (next s…" at bounding box center [611, 195] width 439 height 42
click at [764, 180] on p "Agreement - while you did get a basic agreement, because it's technical (next s…" at bounding box center [611, 195] width 439 height 42
click at [807, 227] on p "Presence/Listens Actively - If you look at the top of the transcript in RaeNote…" at bounding box center [611, 263] width 439 height 84
click at [535, 240] on p "Presence/Listens Actively - If you look at the top of the transcript in RaeNote…" at bounding box center [611, 263] width 439 height 84
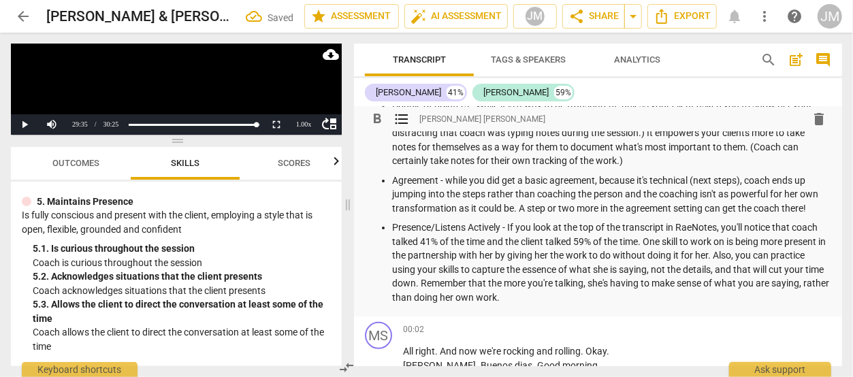
click at [759, 258] on p "Presence/Listens Actively - If you look at the top of the transcript in RaeNote…" at bounding box center [611, 263] width 439 height 84
click at [473, 268] on p "Presence/Listens Actively - If you look at the top of the transcript in RaeNote…" at bounding box center [611, 263] width 439 height 84
click at [626, 270] on p "Presence/Listens Actively - If you look at the top of the transcript in RaeNote…" at bounding box center [611, 263] width 439 height 84
click at [425, 284] on p "Presence/Listens Actively - If you look at the top of the transcript in RaeNote…" at bounding box center [611, 263] width 439 height 84
drag, startPoint x: 680, startPoint y: 284, endPoint x: 655, endPoint y: 285, distance: 25.2
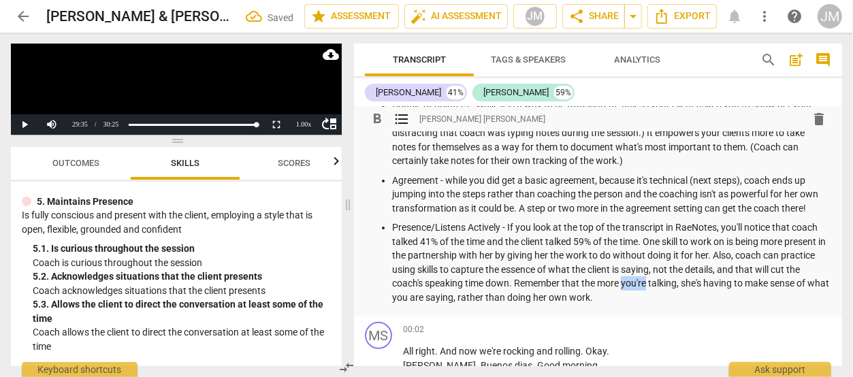
click at [655, 285] on p "Presence/Listens Actively - If you look at the top of the transcript in RaeNote…" at bounding box center [611, 263] width 439 height 84
click at [762, 282] on p "Presence/Listens Actively - If you look at the top of the transcript in RaeNote…" at bounding box center [611, 263] width 439 height 84
click at [505, 298] on p "Presence/Listens Actively - If you look at the top of the transcript in RaeNote…" at bounding box center [611, 263] width 439 height 84
click at [721, 299] on p "Presence/Listens Actively - If you look at the top of the transcript in RaeNote…" at bounding box center [611, 263] width 439 height 84
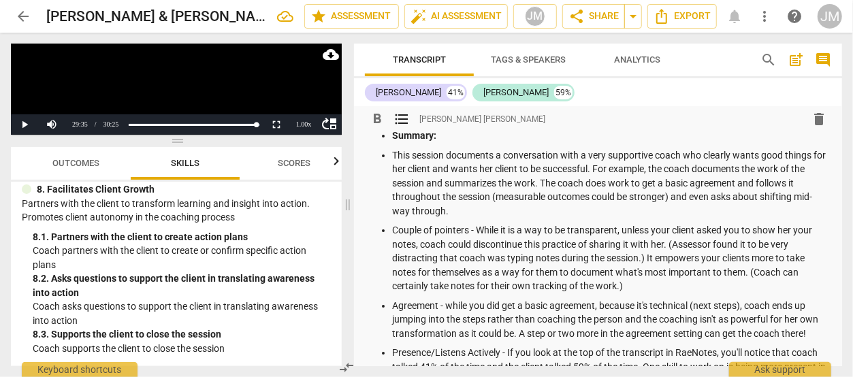
scroll to position [0, 0]
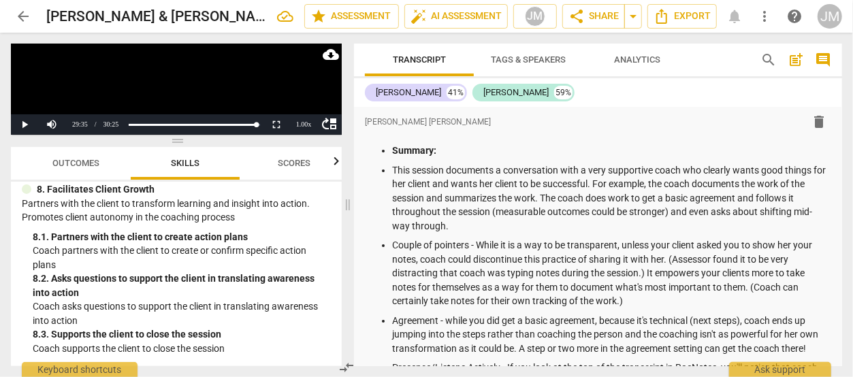
click at [835, 114] on div "format_bold format_list_bulleted [PERSON_NAME] [PERSON_NAME] delete Summary: Th…" at bounding box center [598, 319] width 488 height 425
click at [642, 223] on p "This session documents a conversation with a very supportive coach who clearly …" at bounding box center [611, 198] width 439 height 70
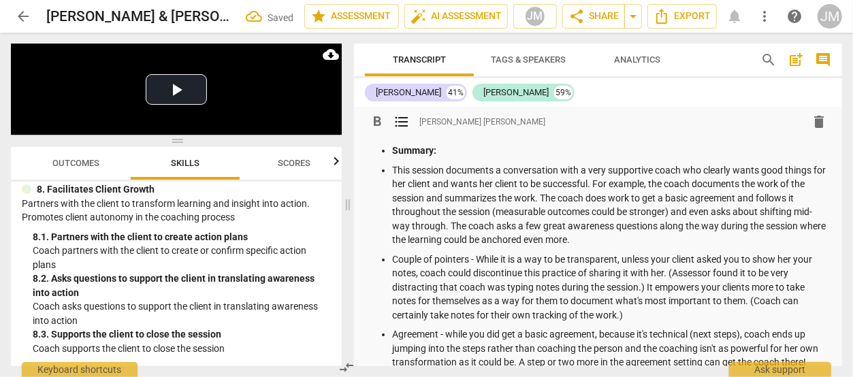
click at [391, 169] on ul "Summary: This session documents a conversation with a very supportive coach who…" at bounding box center [598, 339] width 466 height 390
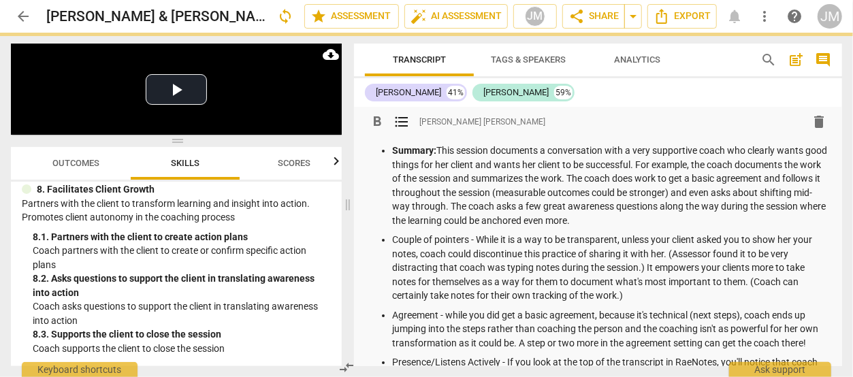
click at [636, 221] on p "Summary: This session documents a conversation with a very supportive coach who…" at bounding box center [611, 186] width 439 height 84
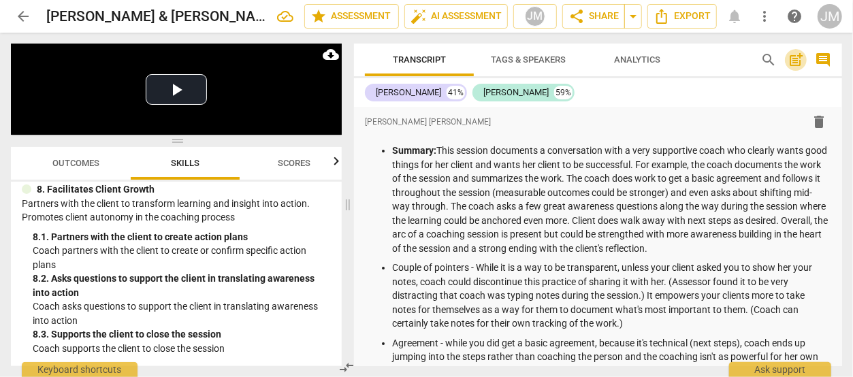
click at [791, 63] on span "post_add" at bounding box center [795, 60] width 16 height 16
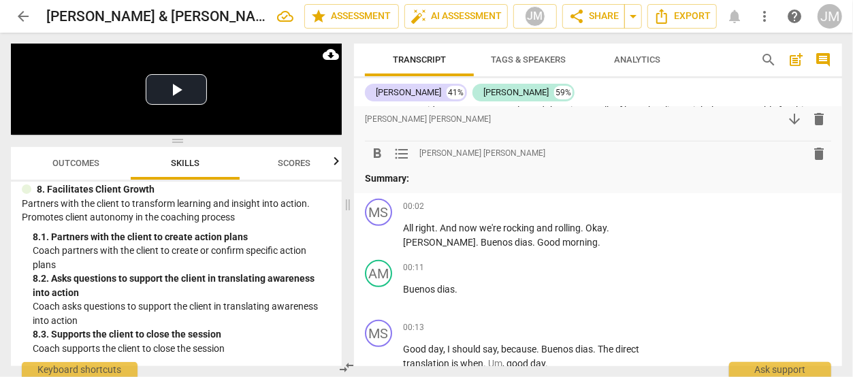
scroll to position [363, 0]
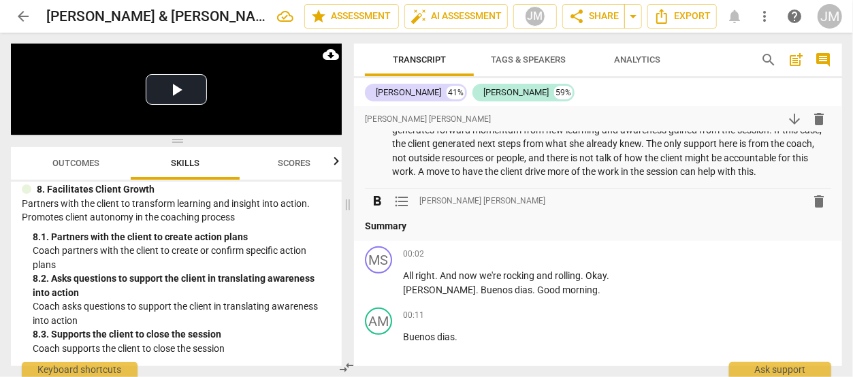
click at [816, 201] on span "delete" at bounding box center [819, 201] width 16 height 16
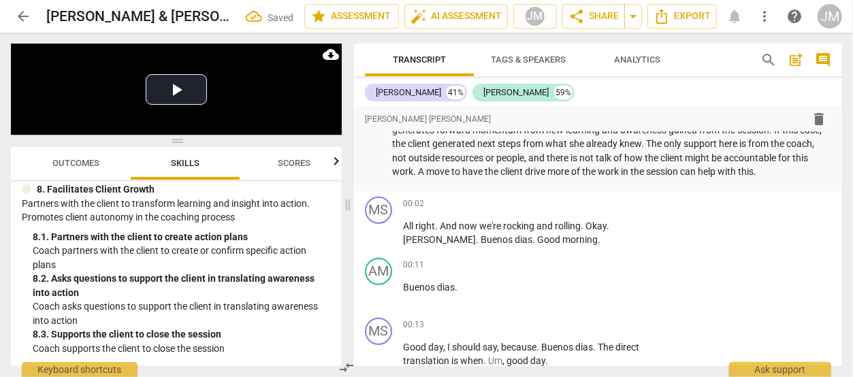
click at [795, 61] on span "post_add" at bounding box center [795, 60] width 16 height 16
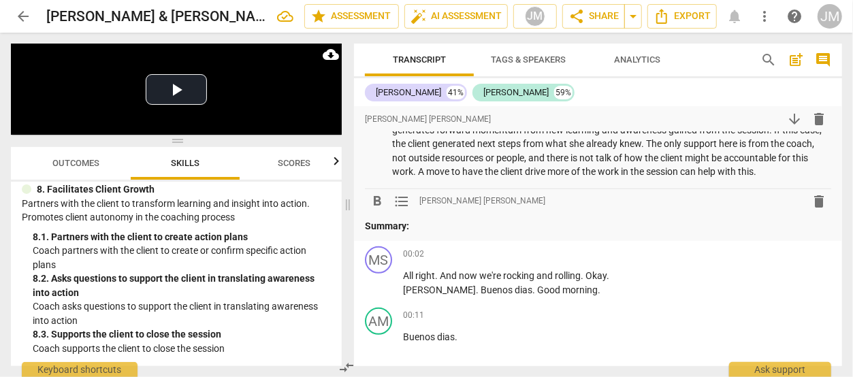
click at [815, 203] on span "delete" at bounding box center [819, 201] width 16 height 16
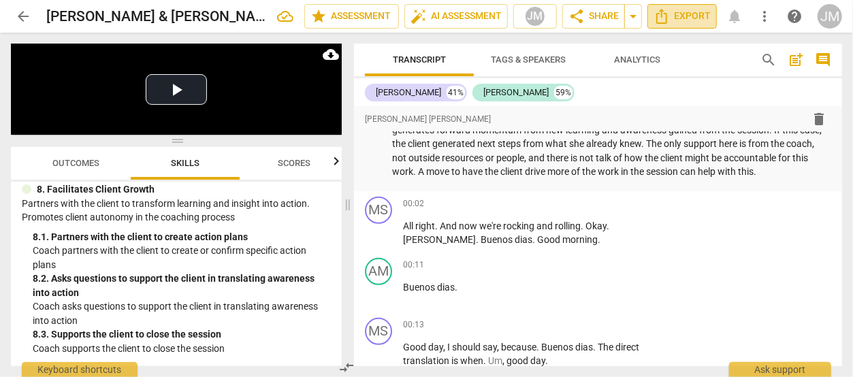
click at [664, 18] on icon "Export" at bounding box center [661, 16] width 16 height 16
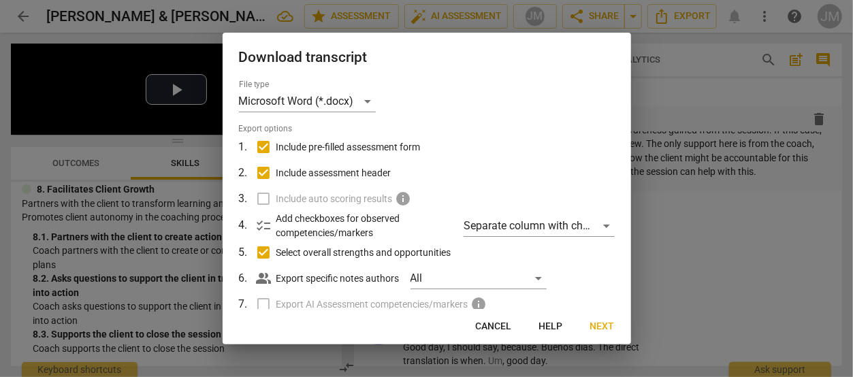
click at [600, 325] on span "Next" at bounding box center [602, 327] width 25 height 14
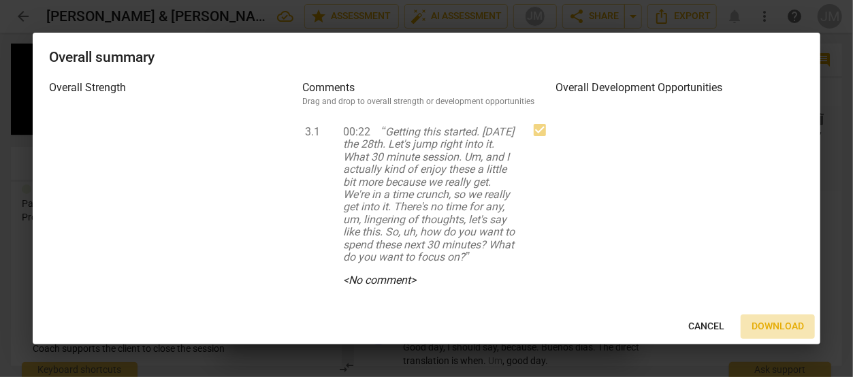
click at [768, 323] on span "Download" at bounding box center [777, 327] width 52 height 14
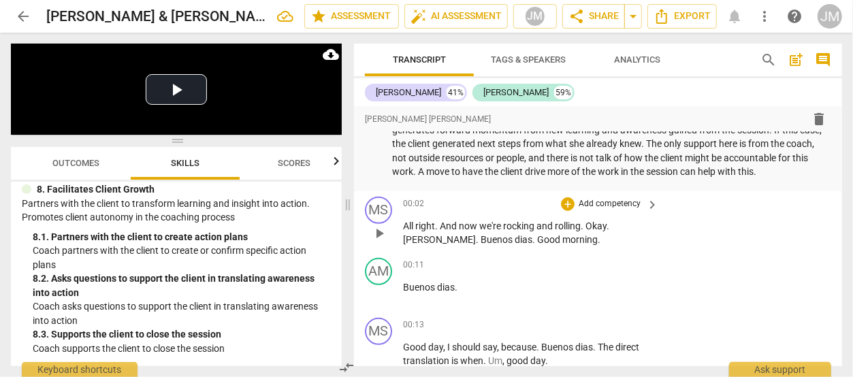
click at [785, 196] on div "MS play_arrow pause 00:02 + Add competency keyboard_arrow_right All right . And…" at bounding box center [598, 221] width 488 height 61
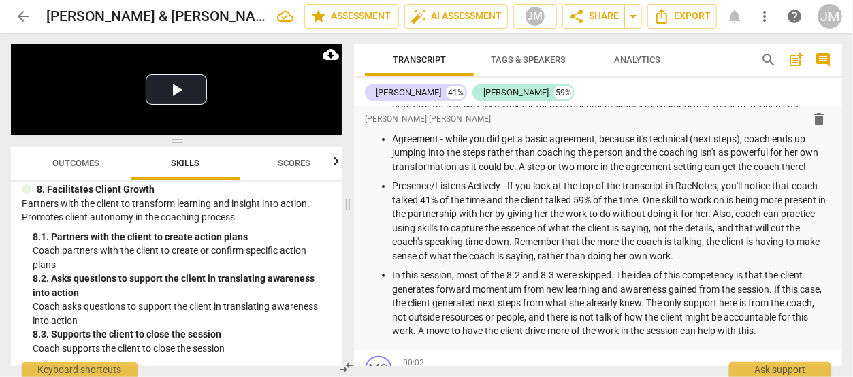
scroll to position [125, 0]
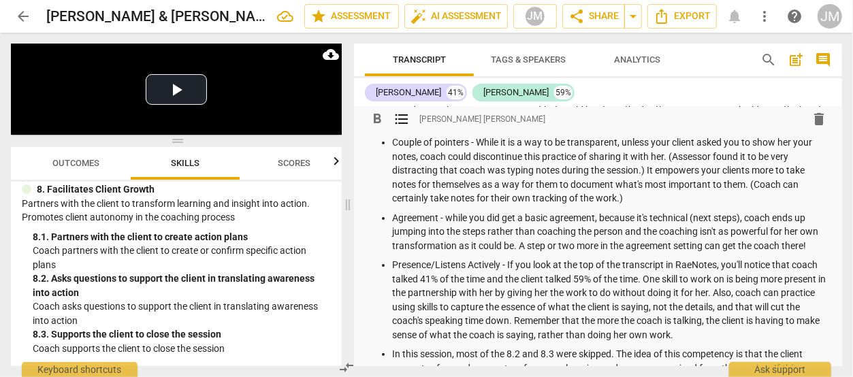
click at [723, 336] on p "Presence/Listens Actively - If you look at the top of the transcript in RaeNote…" at bounding box center [611, 300] width 439 height 84
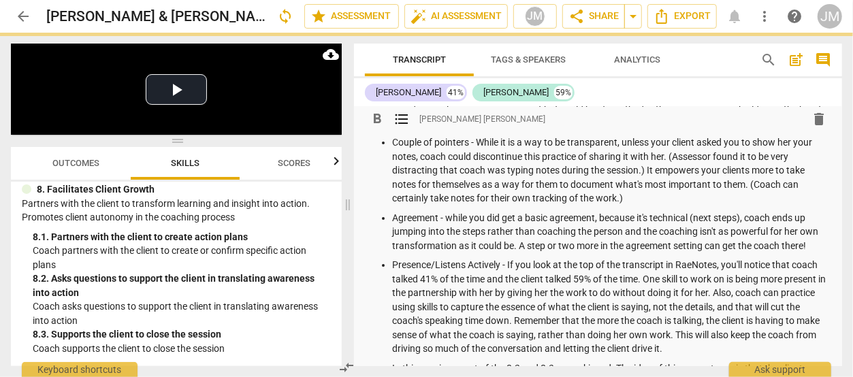
click at [676, 91] on div "[PERSON_NAME] 41% [PERSON_NAME] 59%" at bounding box center [598, 92] width 466 height 23
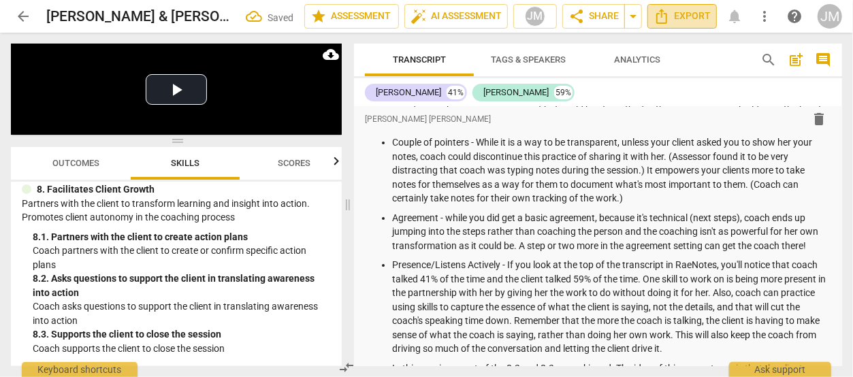
click at [679, 20] on span "Export" at bounding box center [681, 16] width 57 height 16
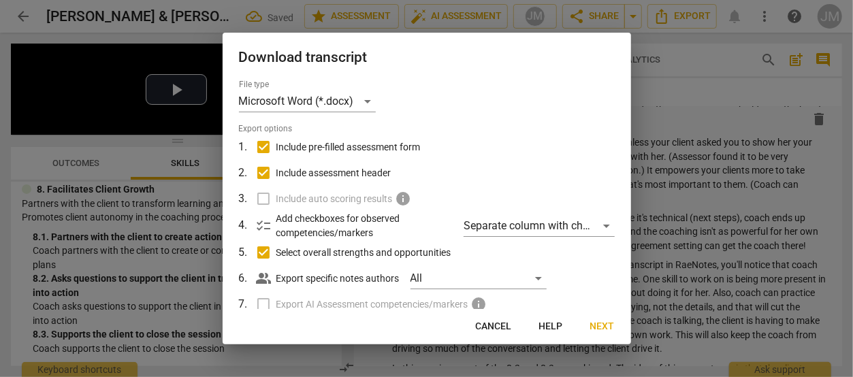
click at [599, 326] on span "Next" at bounding box center [602, 327] width 25 height 14
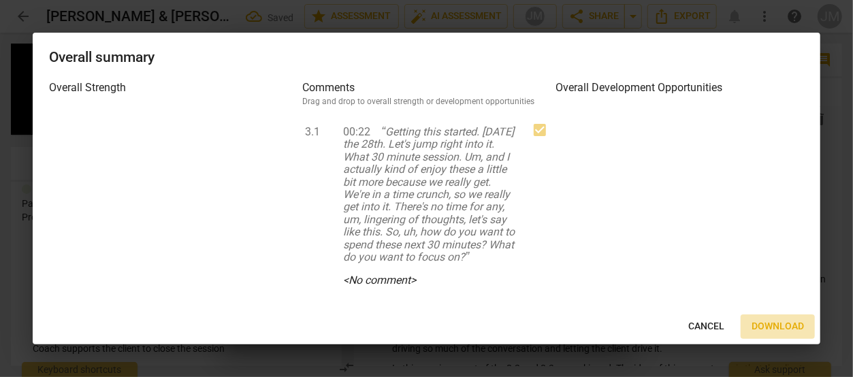
click at [766, 325] on span "Download" at bounding box center [777, 327] width 52 height 14
